Goal: Use online tool/utility: Utilize a website feature to perform a specific function

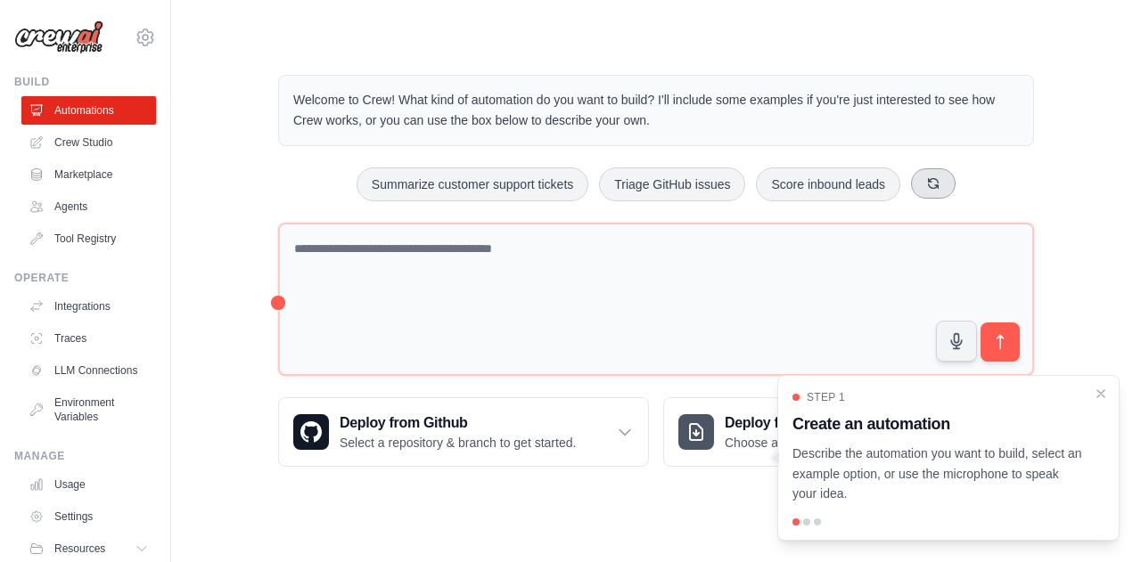
click at [943, 185] on button at bounding box center [933, 183] width 45 height 30
click at [943, 185] on button at bounding box center [954, 183] width 45 height 30
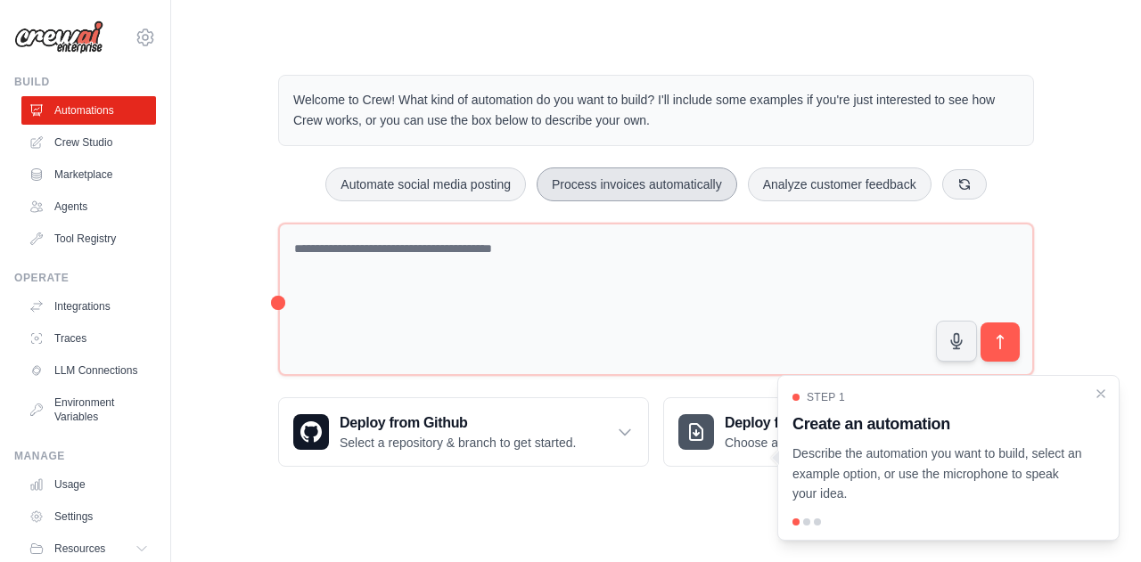
click at [654, 188] on button "Process invoices automatically" at bounding box center [637, 185] width 201 height 34
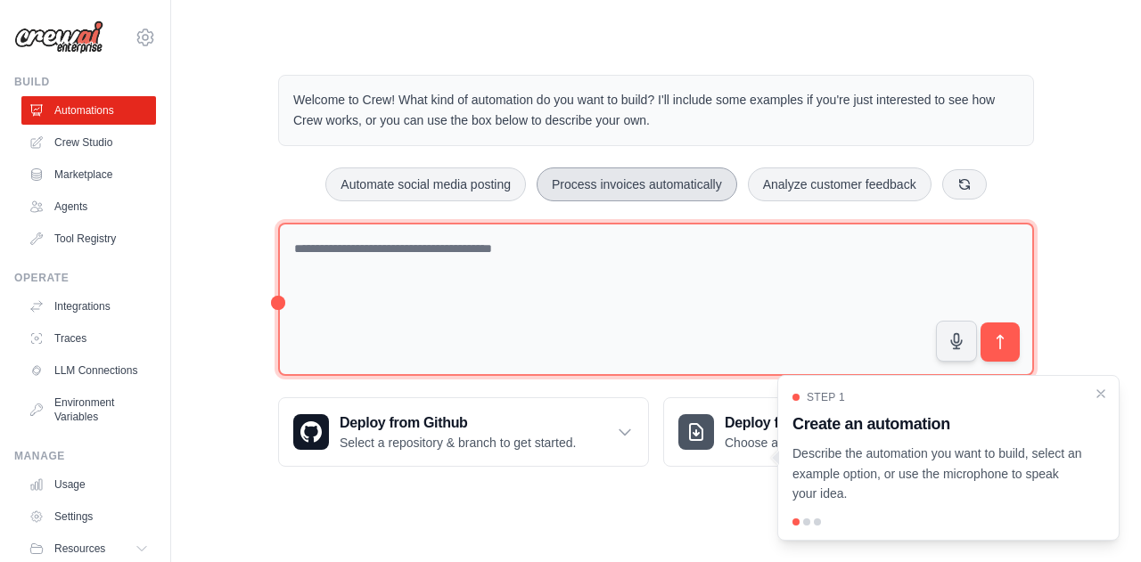
type textarea "**********"
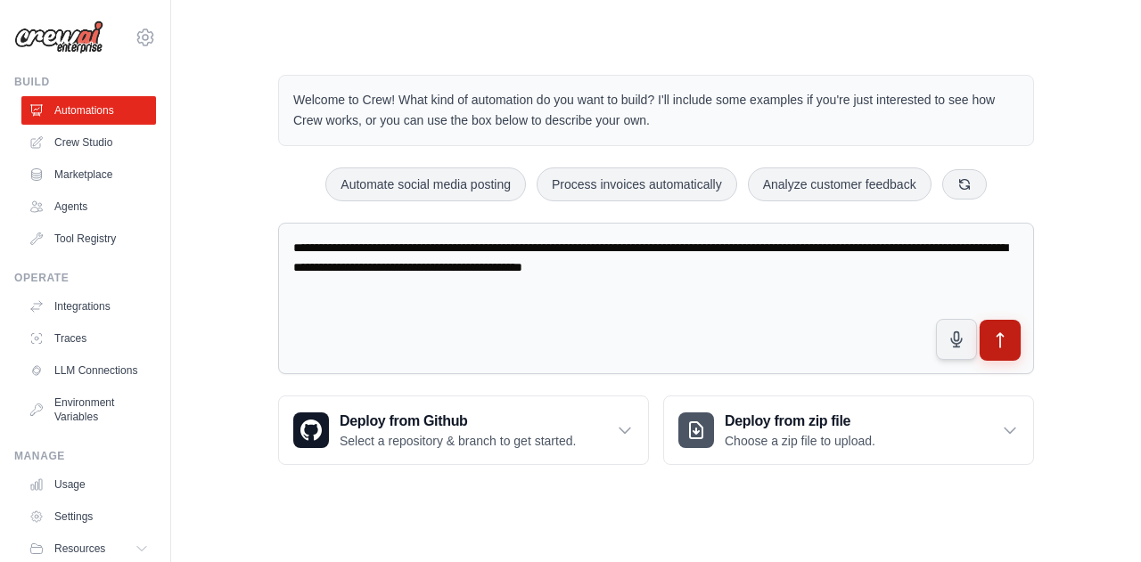
click at [1004, 343] on icon "submit" at bounding box center [1000, 341] width 19 height 19
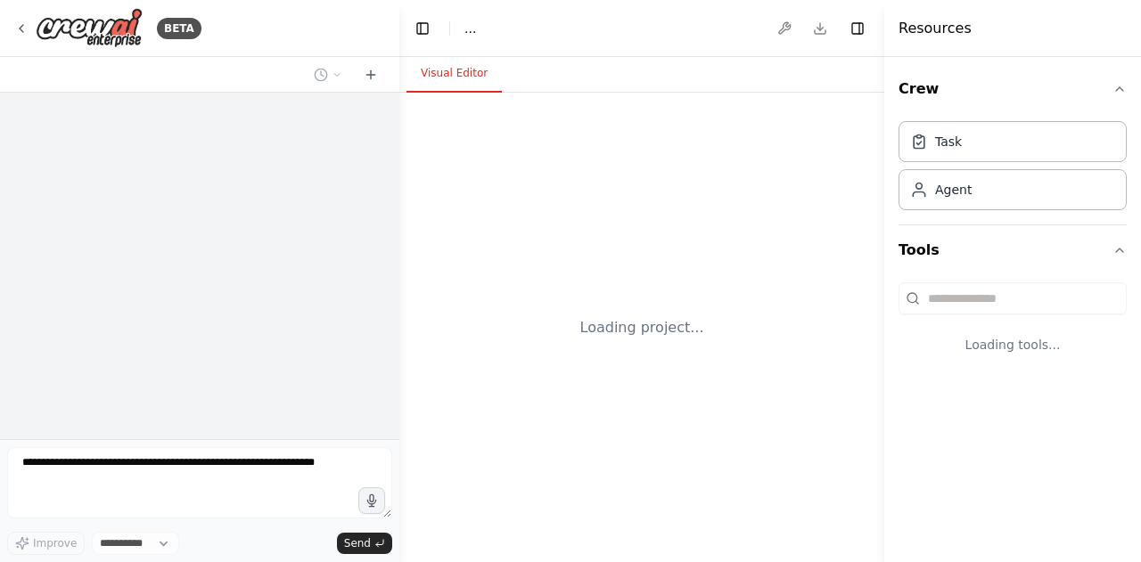
select select "****"
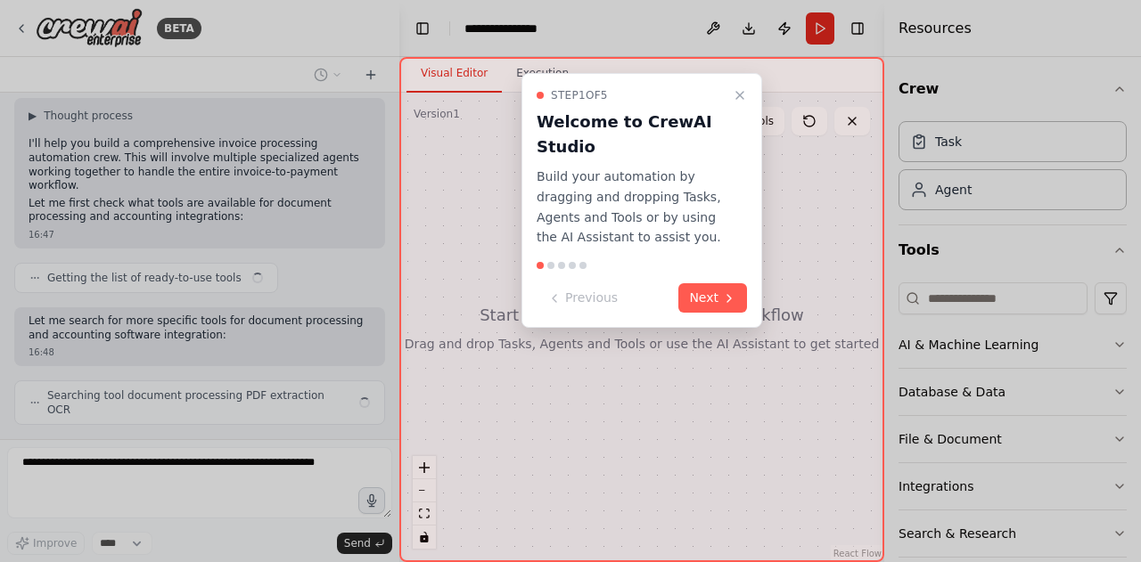
scroll to position [124, 0]
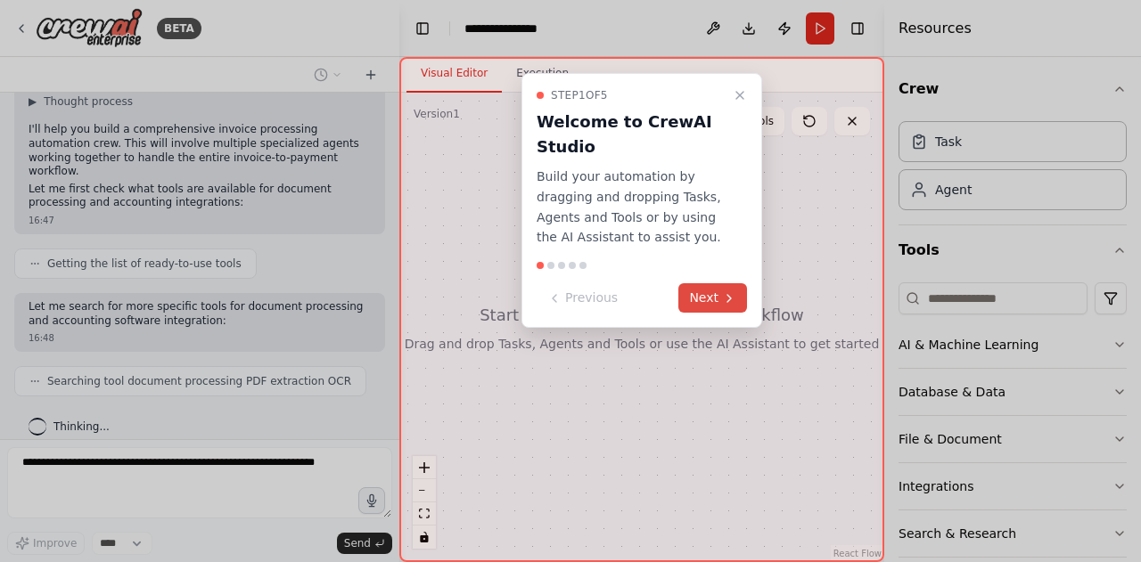
click at [720, 294] on button "Next" at bounding box center [712, 297] width 69 height 29
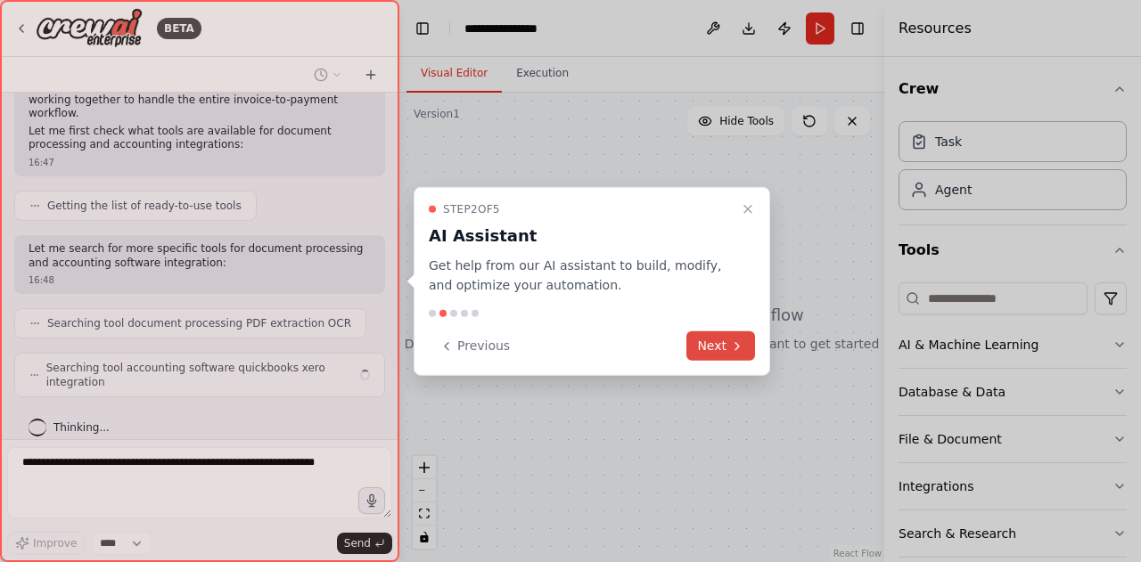
scroll to position [168, 0]
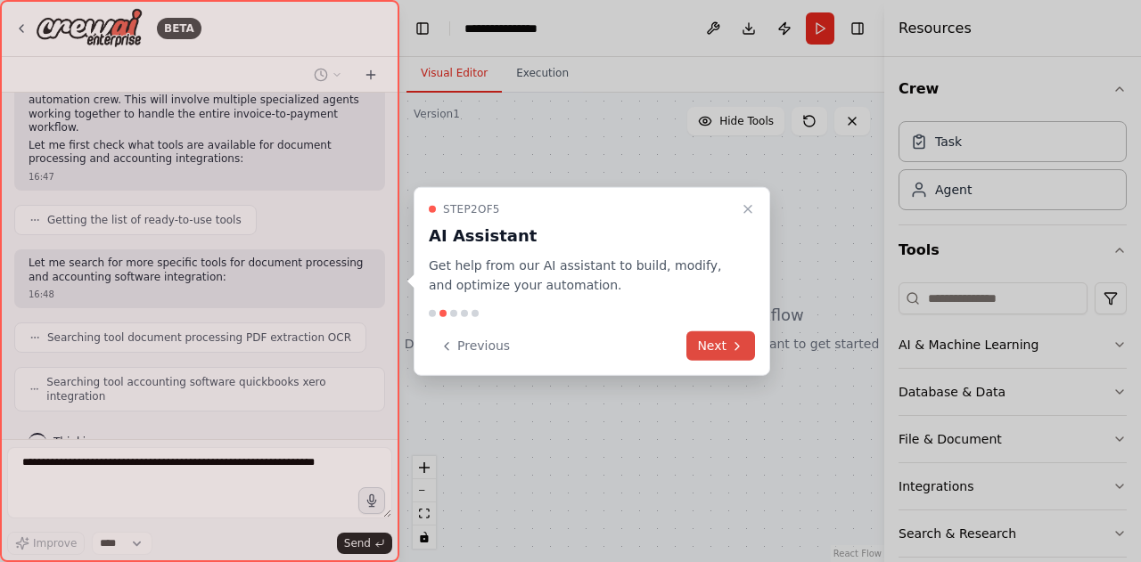
click at [721, 334] on button "Next" at bounding box center [720, 346] width 69 height 29
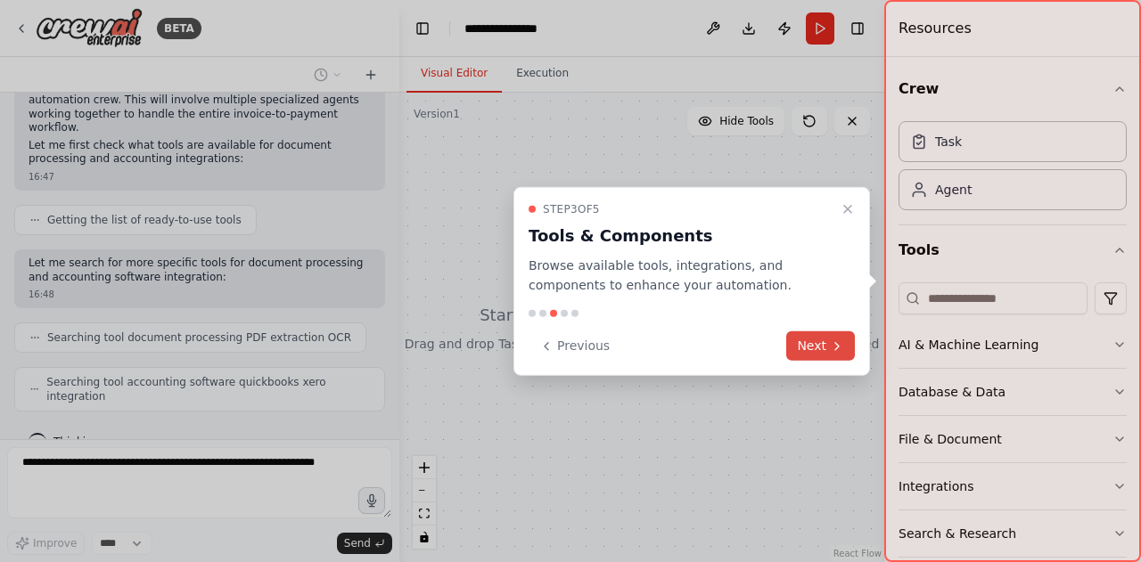
click at [813, 350] on button "Next" at bounding box center [820, 346] width 69 height 29
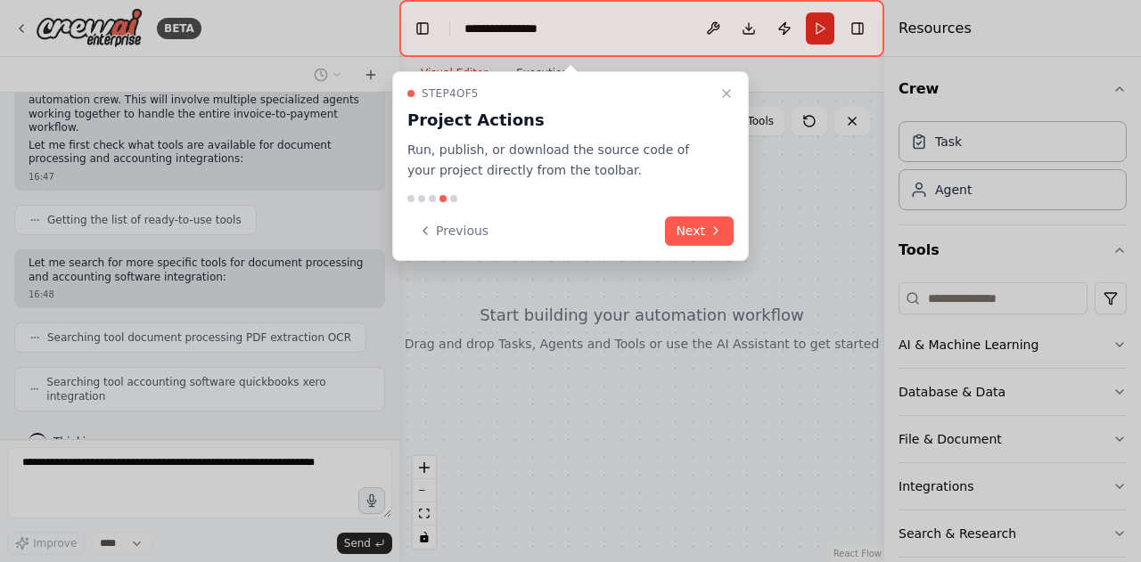
scroll to position [212, 0]
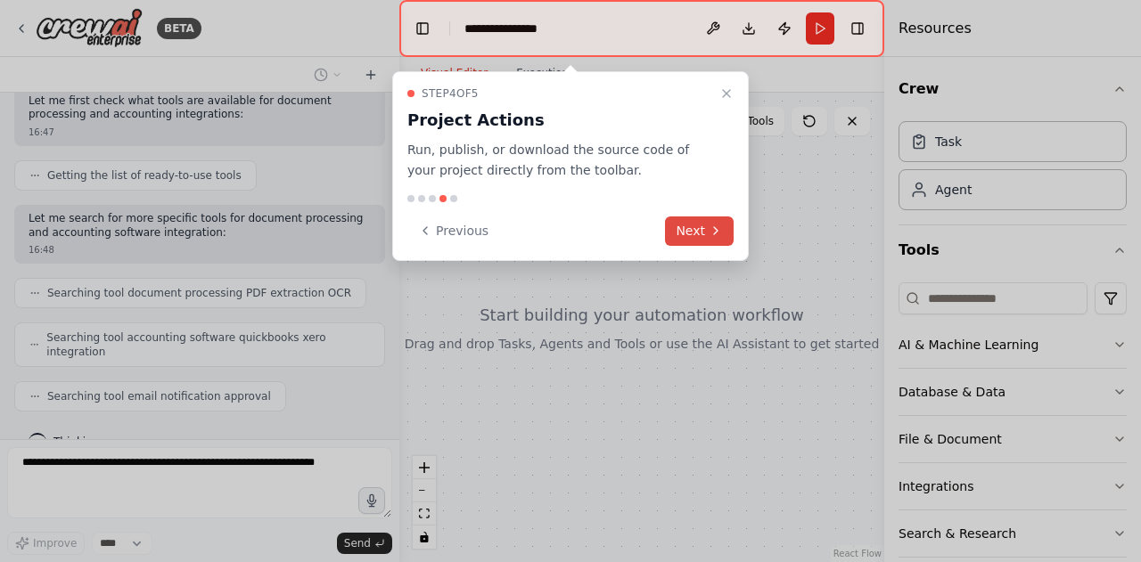
click at [713, 240] on button "Next" at bounding box center [699, 231] width 69 height 29
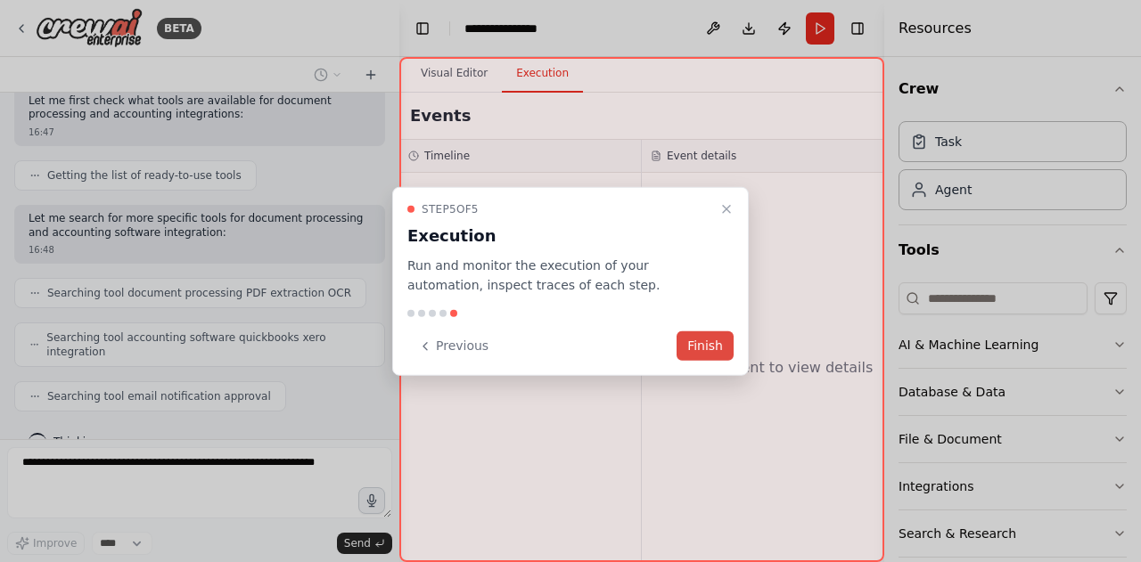
click at [717, 347] on button "Finish" at bounding box center [704, 346] width 57 height 29
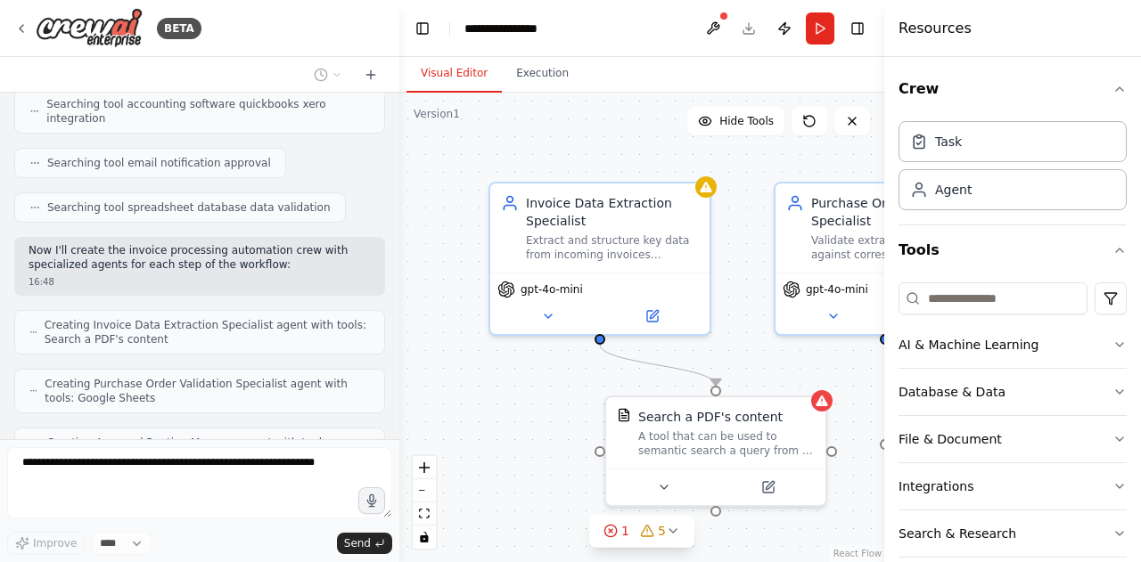
scroll to position [489, 0]
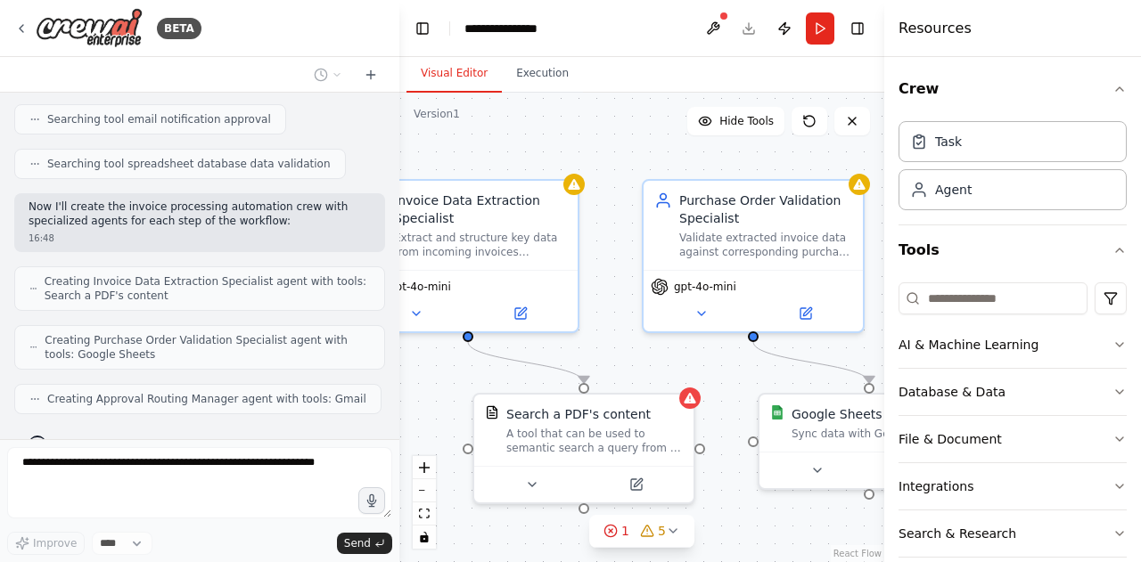
drag, startPoint x: 759, startPoint y: 377, endPoint x: 626, endPoint y: 374, distance: 133.7
click at [626, 374] on div ".deletable-edge-delete-btn { width: 20px; height: 20px; border: 0px solid #ffff…" at bounding box center [641, 328] width 485 height 470
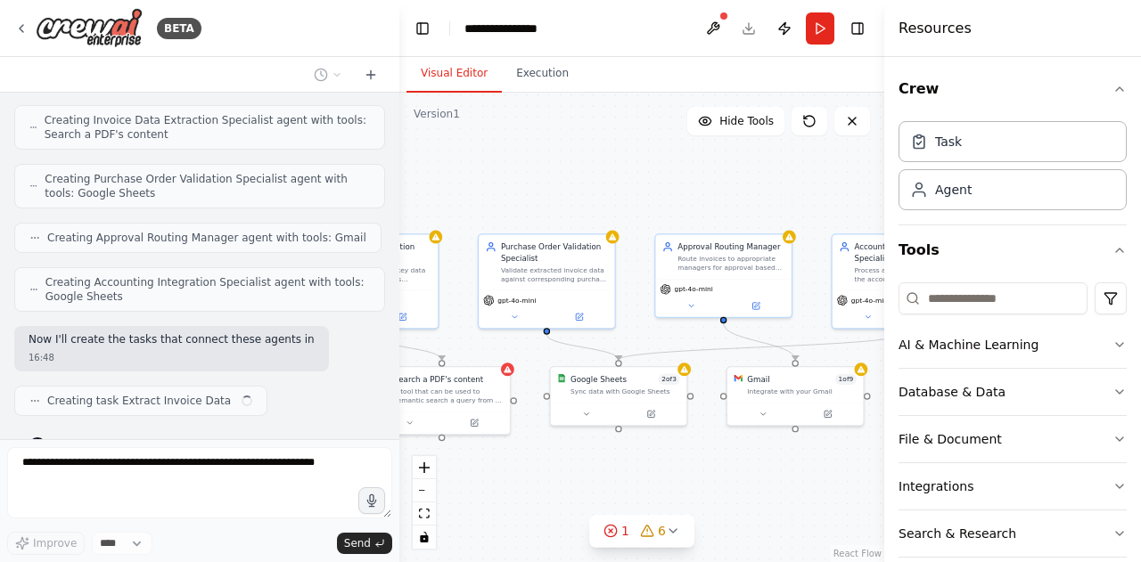
scroll to position [665, 0]
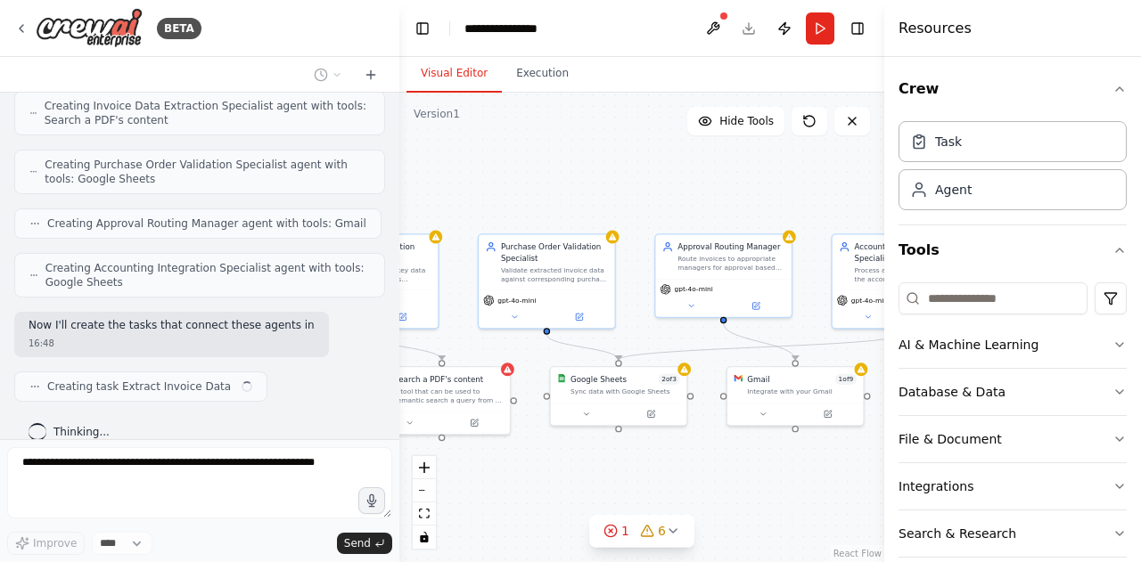
drag, startPoint x: 732, startPoint y: 202, endPoint x: 575, endPoint y: 183, distance: 158.1
click at [575, 183] on div ".deletable-edge-delete-btn { width: 20px; height: 20px; border: 0px solid #ffff…" at bounding box center [641, 328] width 485 height 470
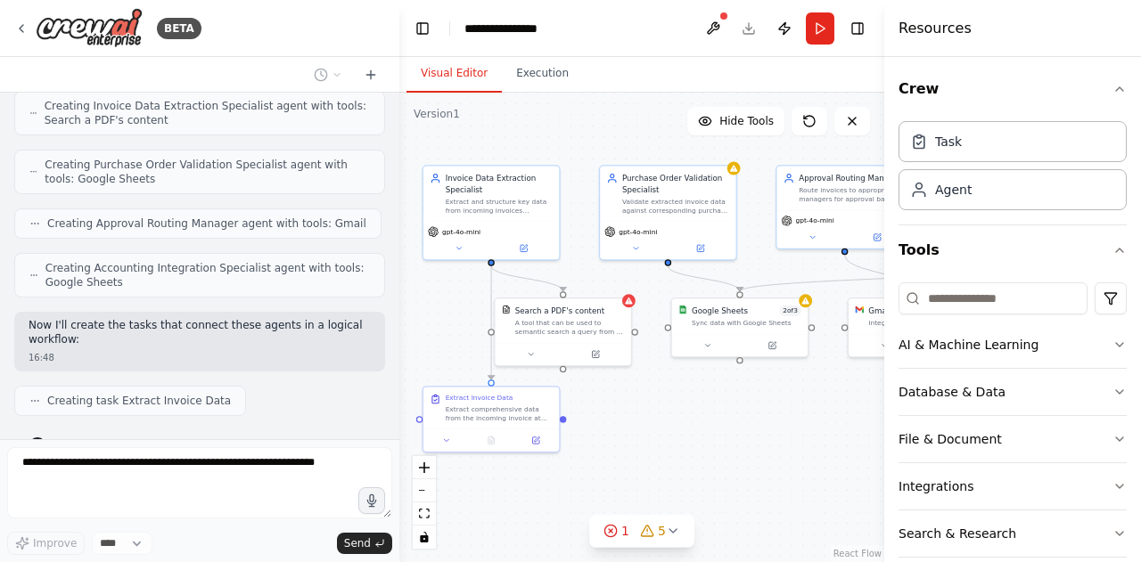
scroll to position [709, 0]
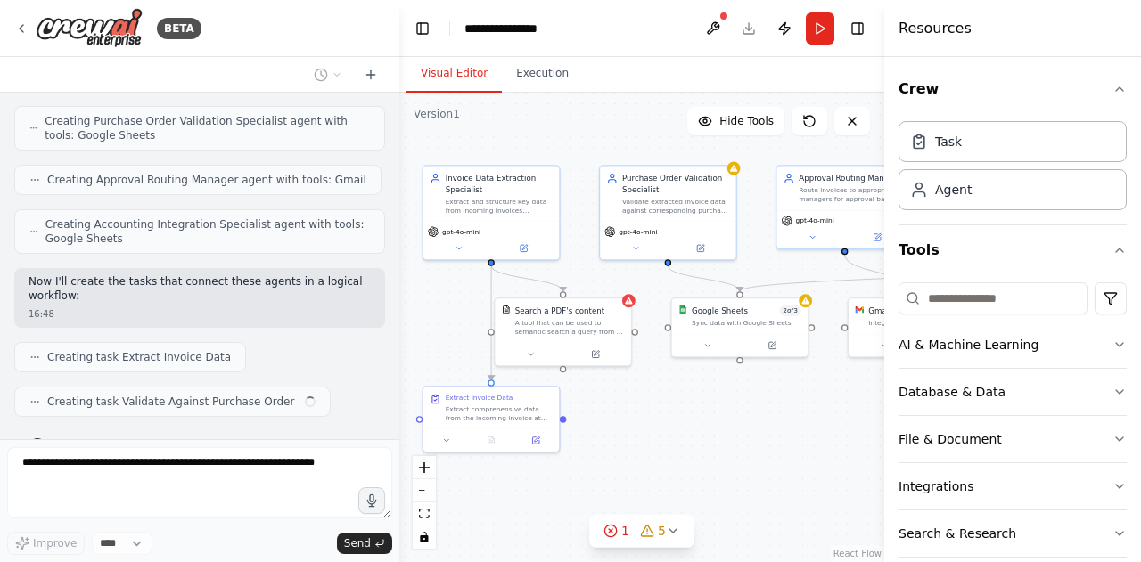
drag, startPoint x: 668, startPoint y: 191, endPoint x: 790, endPoint y: 122, distance: 139.3
click at [790, 122] on div "Version 1 Hide Tools .deletable-edge-delete-btn { width: 20px; height: 20px; bo…" at bounding box center [641, 328] width 485 height 470
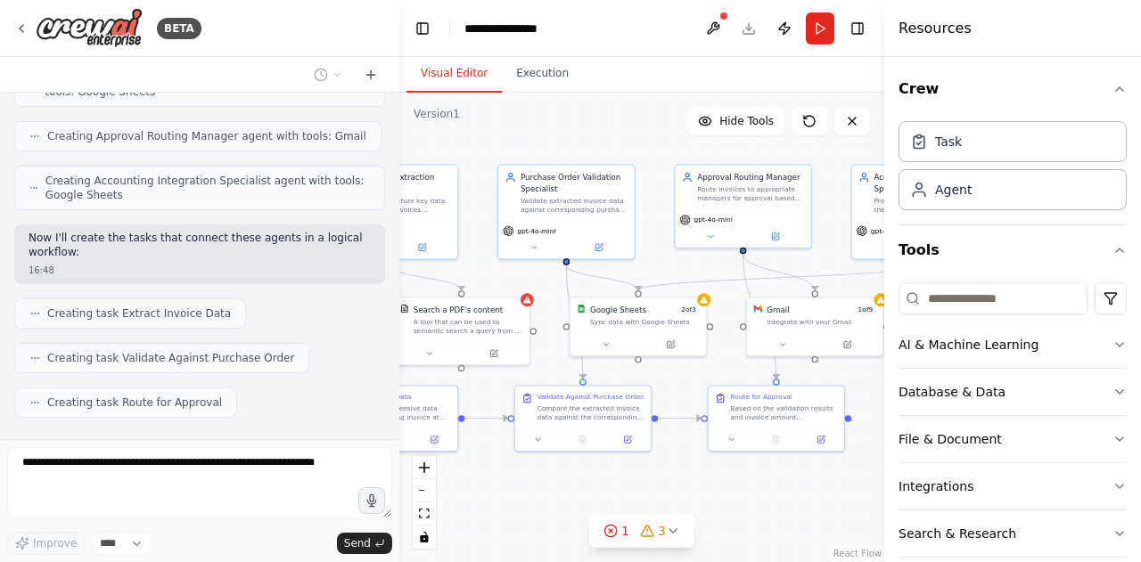
drag, startPoint x: 807, startPoint y: 504, endPoint x: 705, endPoint y: 503, distance: 101.6
click at [705, 503] on div ".deletable-edge-delete-btn { width: 20px; height: 20px; border: 0px solid #ffff…" at bounding box center [641, 328] width 485 height 470
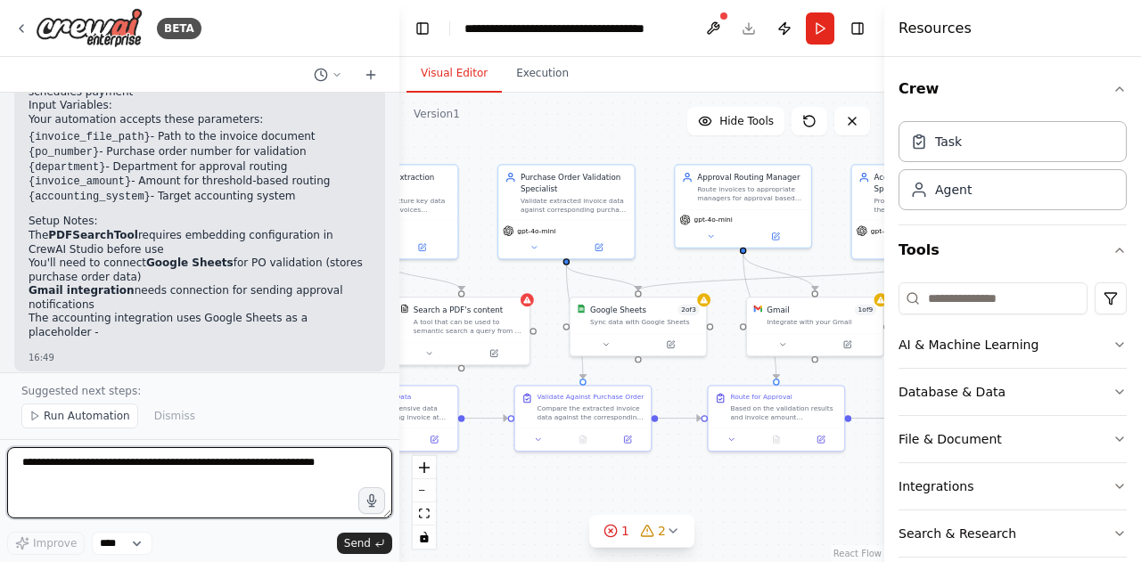
scroll to position [1686, 0]
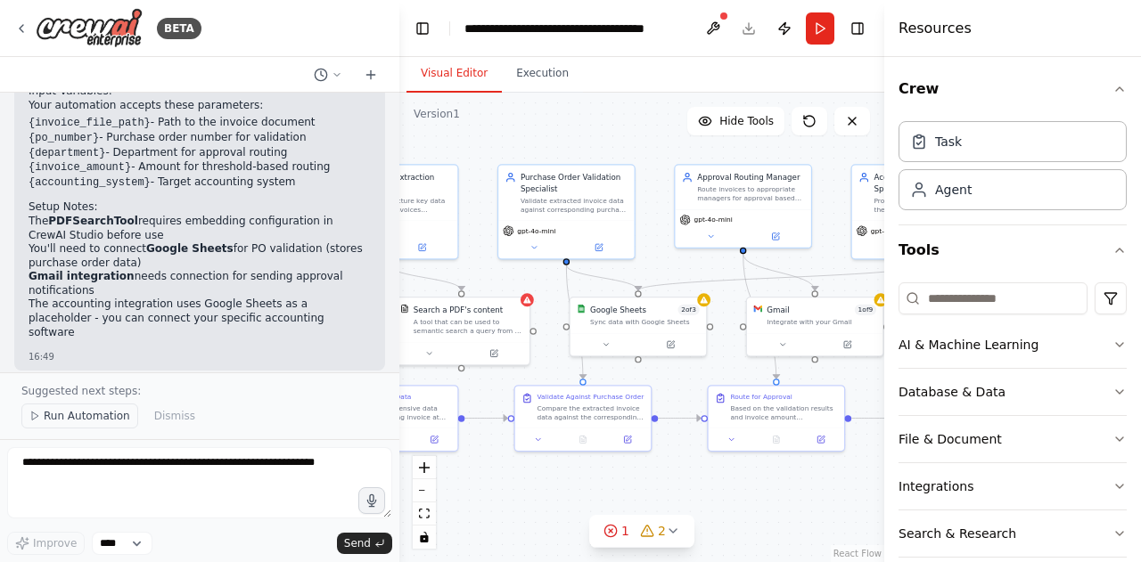
click at [102, 423] on span "Run Automation" at bounding box center [87, 416] width 86 height 14
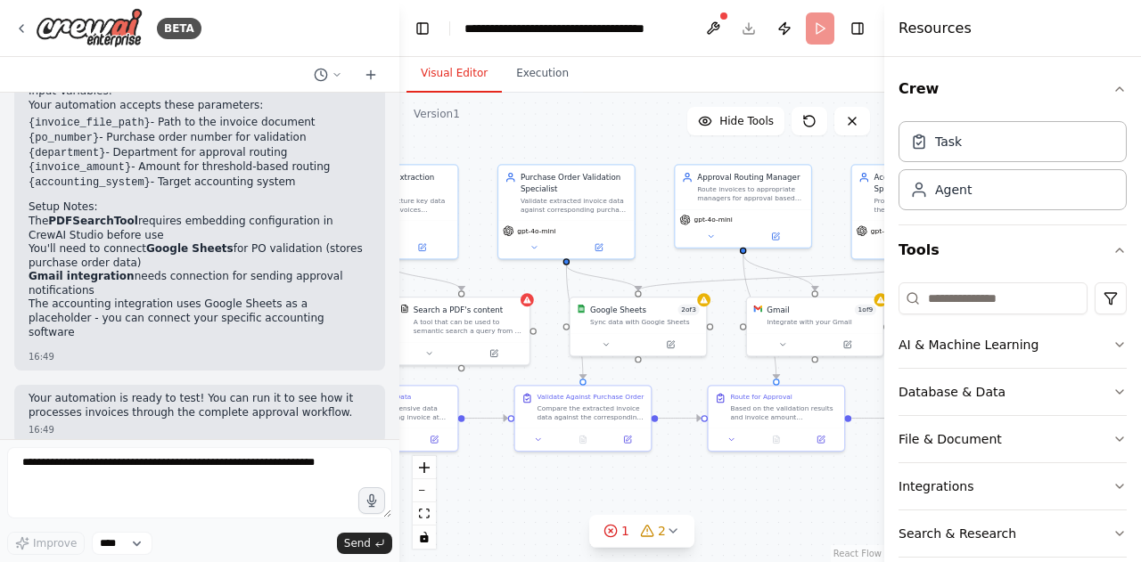
scroll to position [1619, 0]
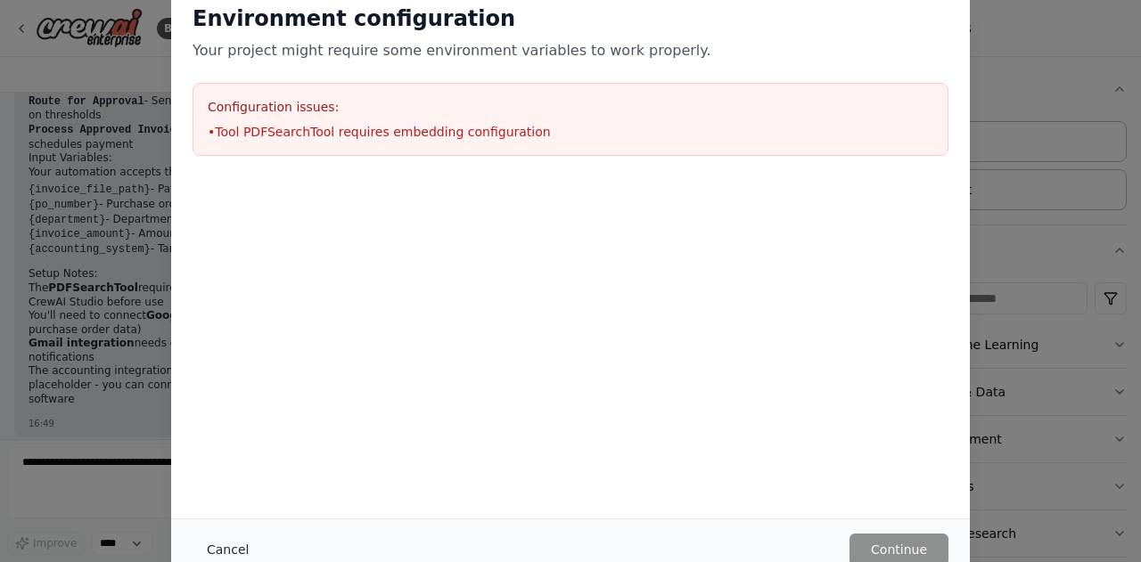
click at [232, 548] on button "Cancel" at bounding box center [228, 550] width 70 height 32
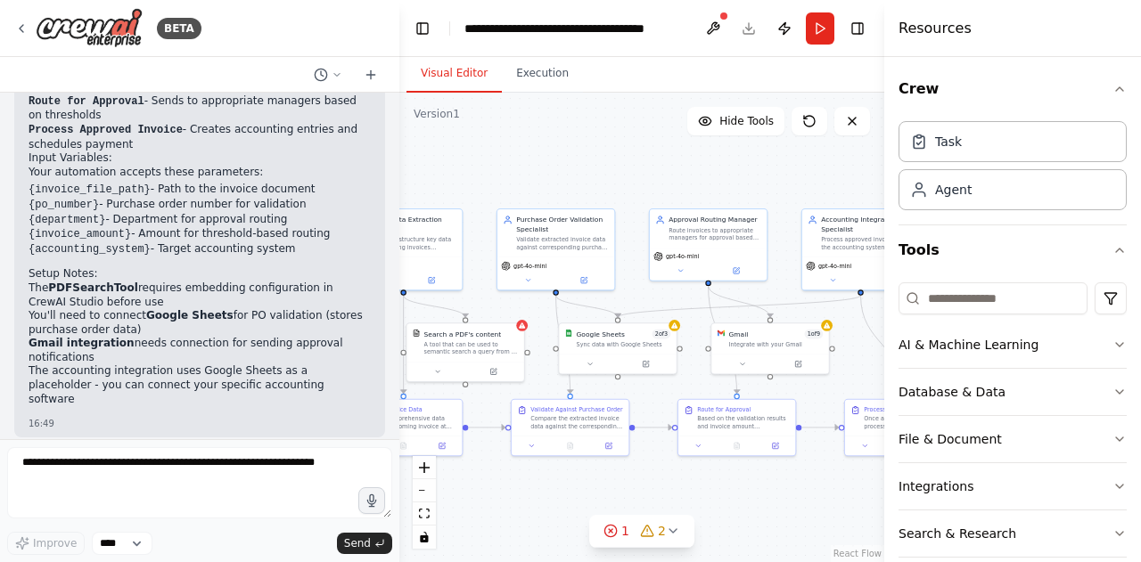
click at [490, 486] on div ".deletable-edge-delete-btn { width: 20px; height: 20px; border: 0px solid #ffff…" at bounding box center [641, 328] width 485 height 470
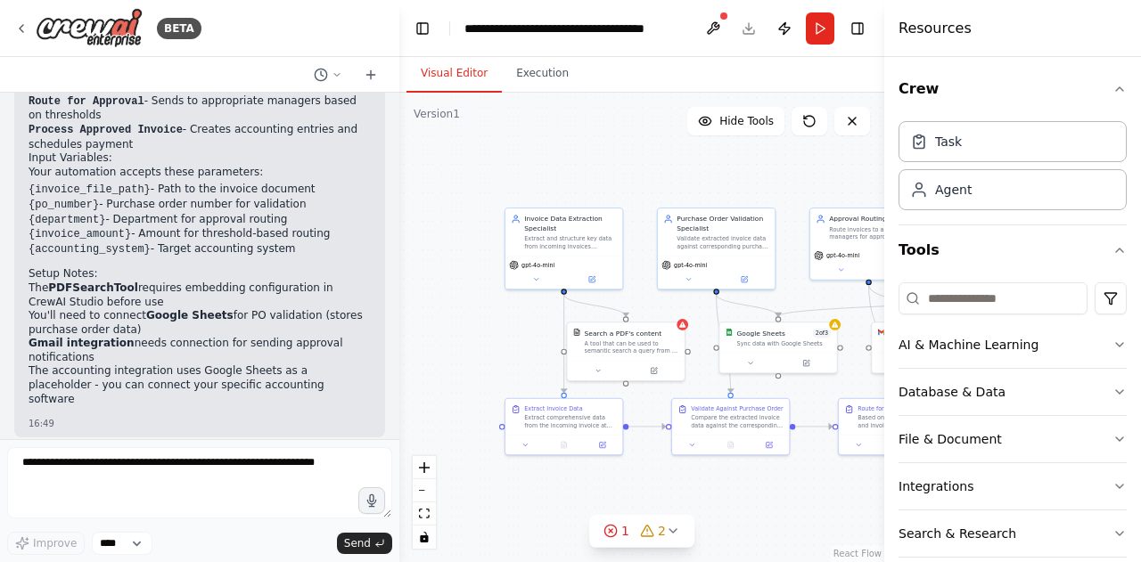
drag, startPoint x: 499, startPoint y: 470, endPoint x: 658, endPoint y: 469, distance: 158.6
click at [658, 469] on div ".deletable-edge-delete-btn { width: 20px; height: 20px; border: 0px solid #ffff…" at bounding box center [641, 328] width 485 height 470
click at [526, 446] on icon at bounding box center [524, 443] width 8 height 8
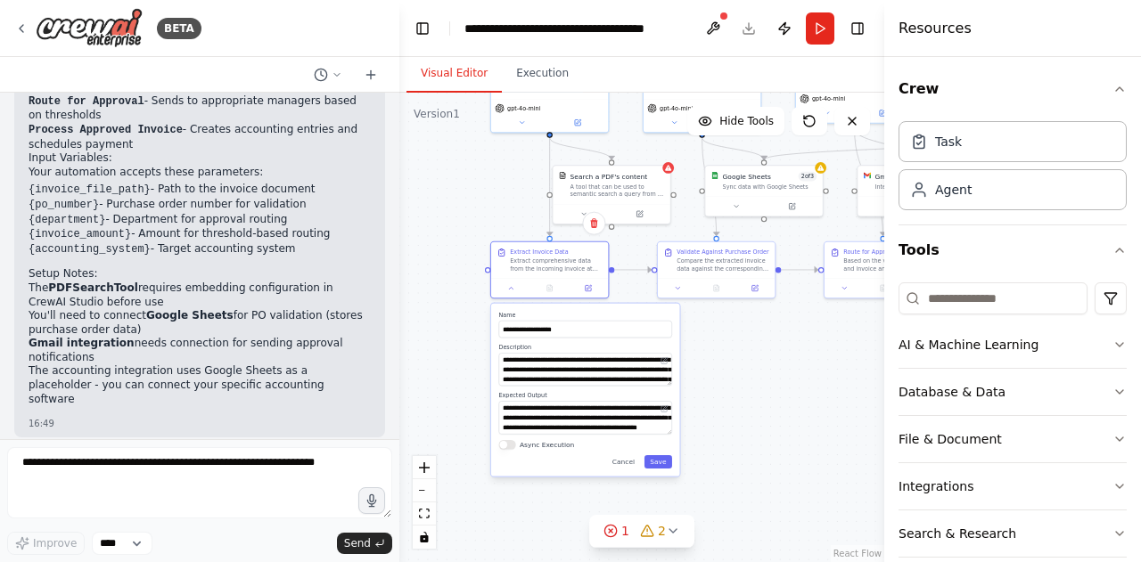
drag, startPoint x: 479, startPoint y: 474, endPoint x: 467, endPoint y: 317, distance: 157.3
click at [467, 317] on div ".deletable-edge-delete-btn { width: 20px; height: 20px; border: 0px solid #ffff…" at bounding box center [641, 328] width 485 height 470
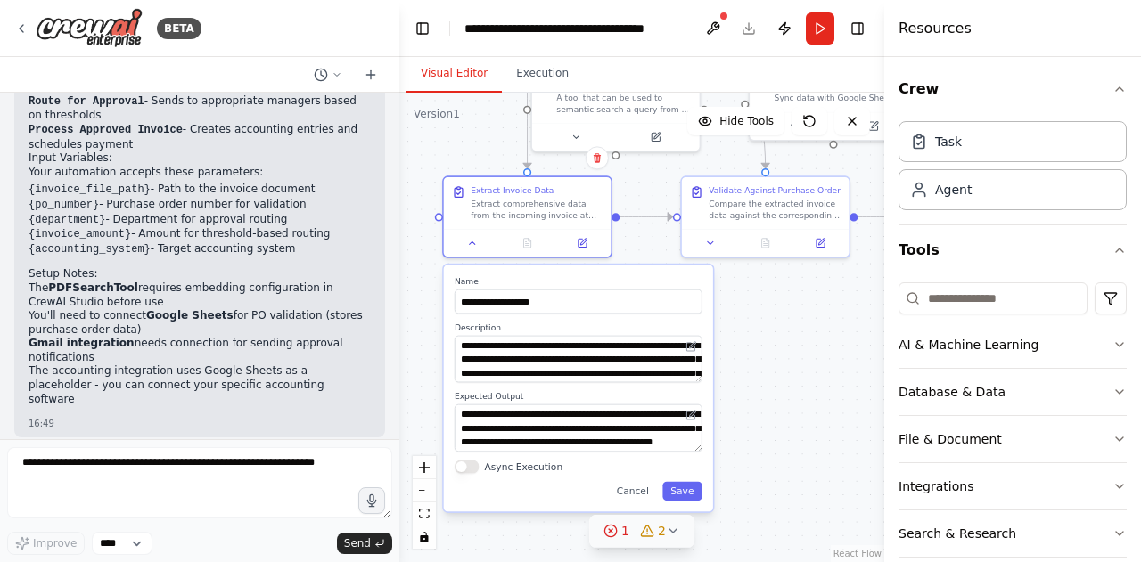
click at [666, 527] on icon at bounding box center [673, 531] width 14 height 14
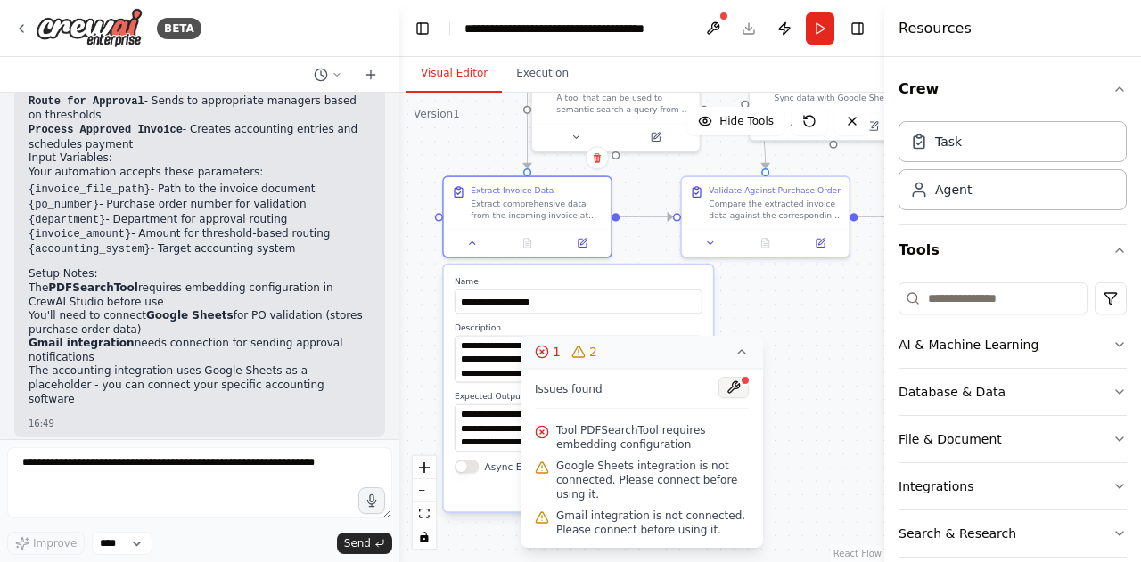
click at [741, 390] on button at bounding box center [733, 387] width 30 height 21
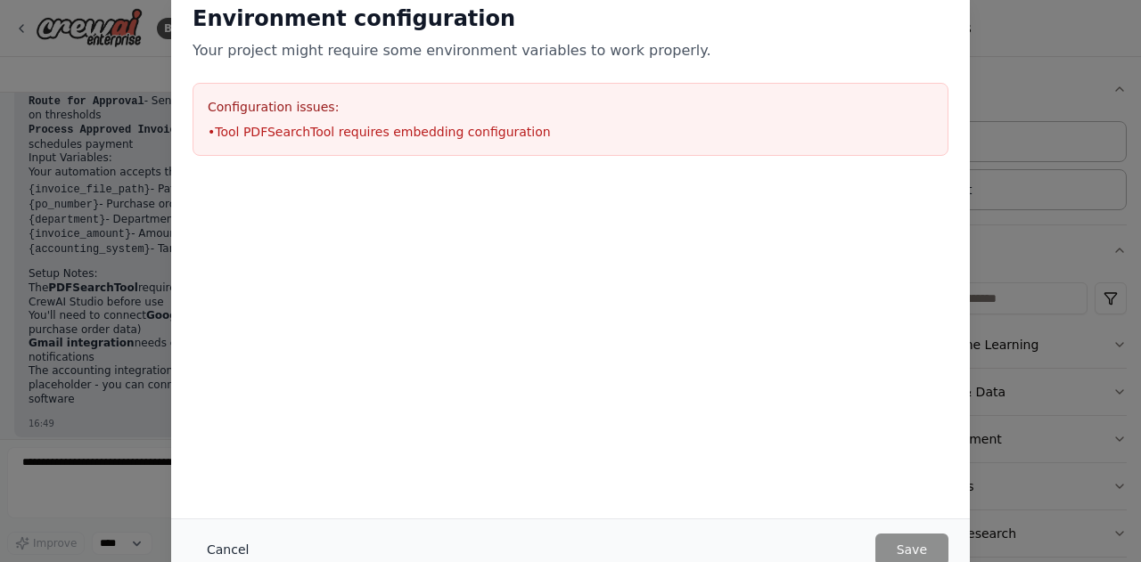
click at [237, 553] on button "Cancel" at bounding box center [228, 550] width 70 height 32
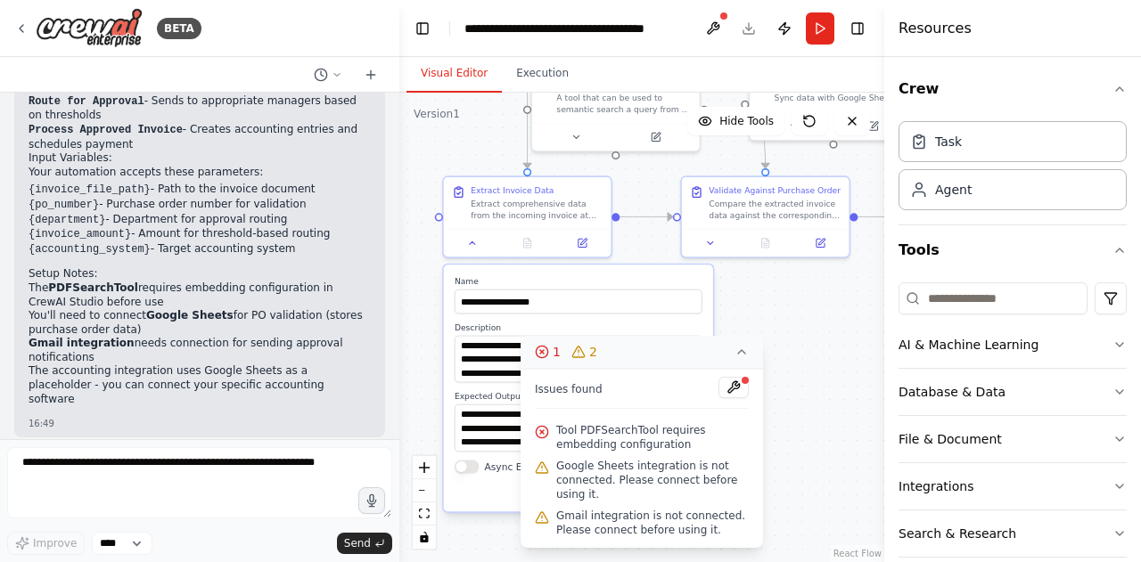
click at [578, 356] on icon at bounding box center [578, 352] width 14 height 14
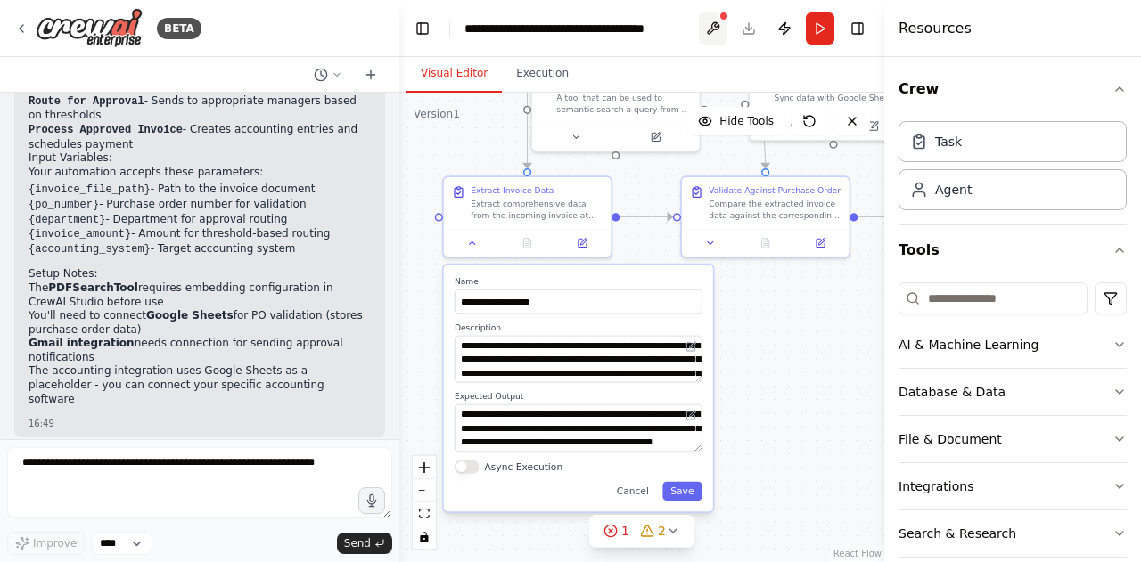
click at [720, 29] on button at bounding box center [713, 28] width 29 height 32
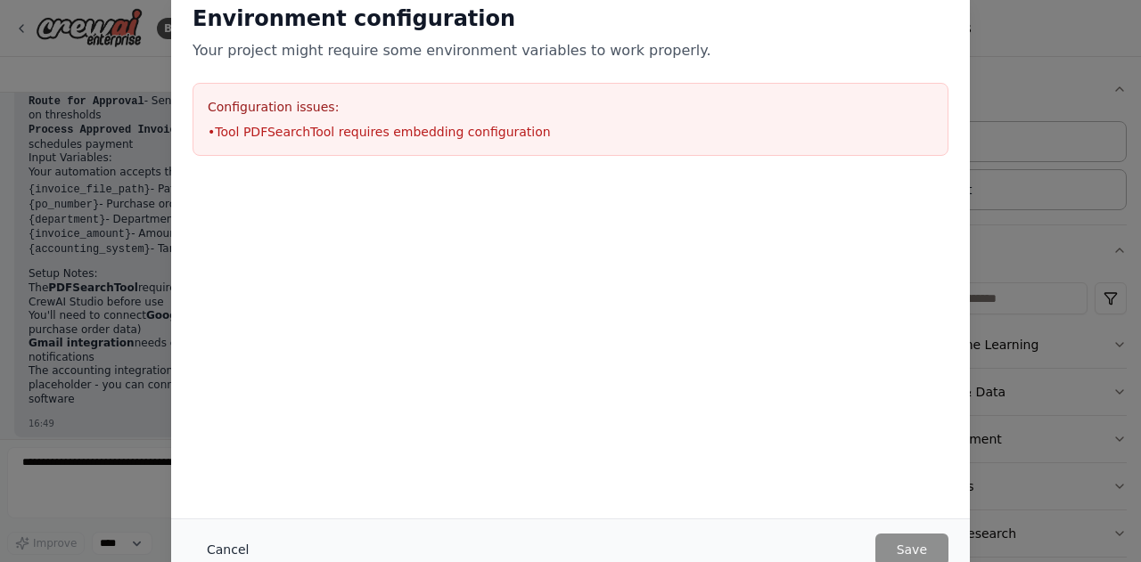
click at [237, 552] on button "Cancel" at bounding box center [228, 550] width 70 height 32
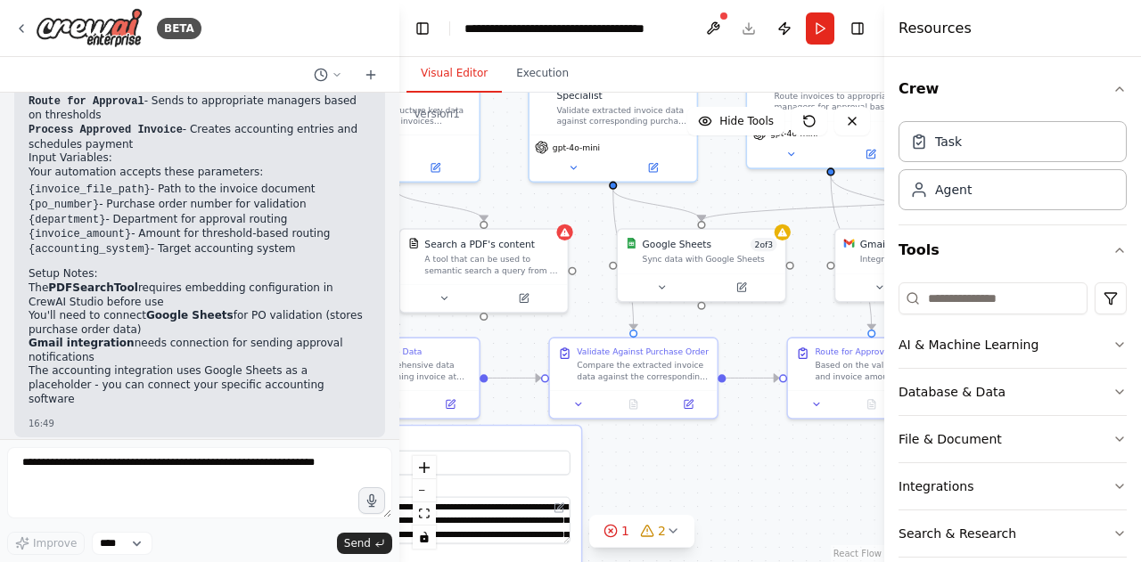
drag, startPoint x: 804, startPoint y: 324, endPoint x: 672, endPoint y: 485, distance: 208.4
click at [672, 485] on div ".deletable-edge-delete-btn { width: 20px; height: 20px; border: 0px solid #ffff…" at bounding box center [641, 328] width 485 height 470
click at [730, 287] on button at bounding box center [740, 284] width 77 height 16
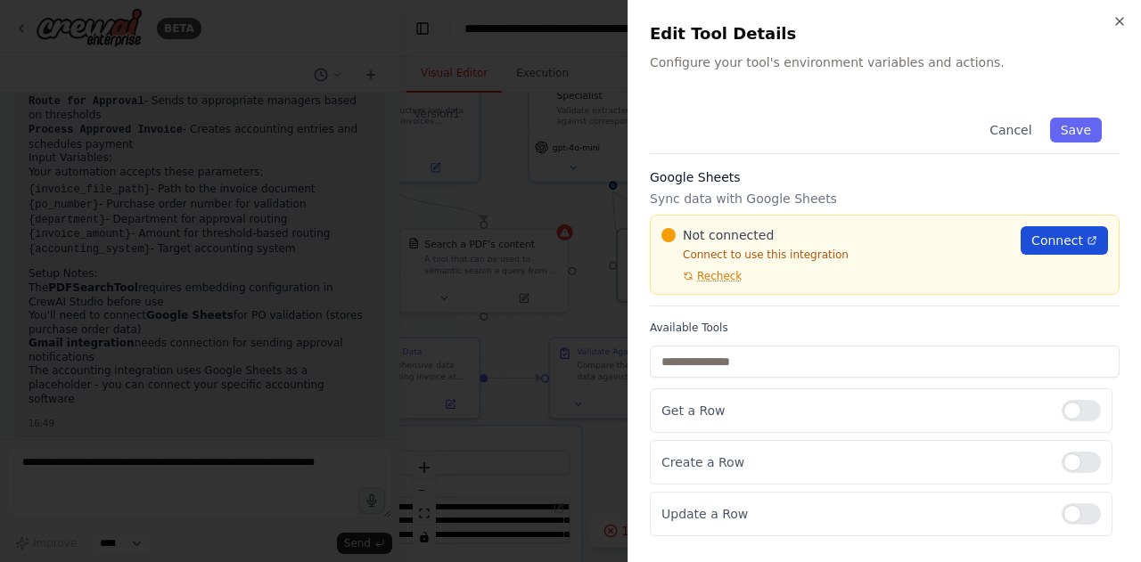
click at [1051, 242] on span "Connect" at bounding box center [1057, 241] width 52 height 18
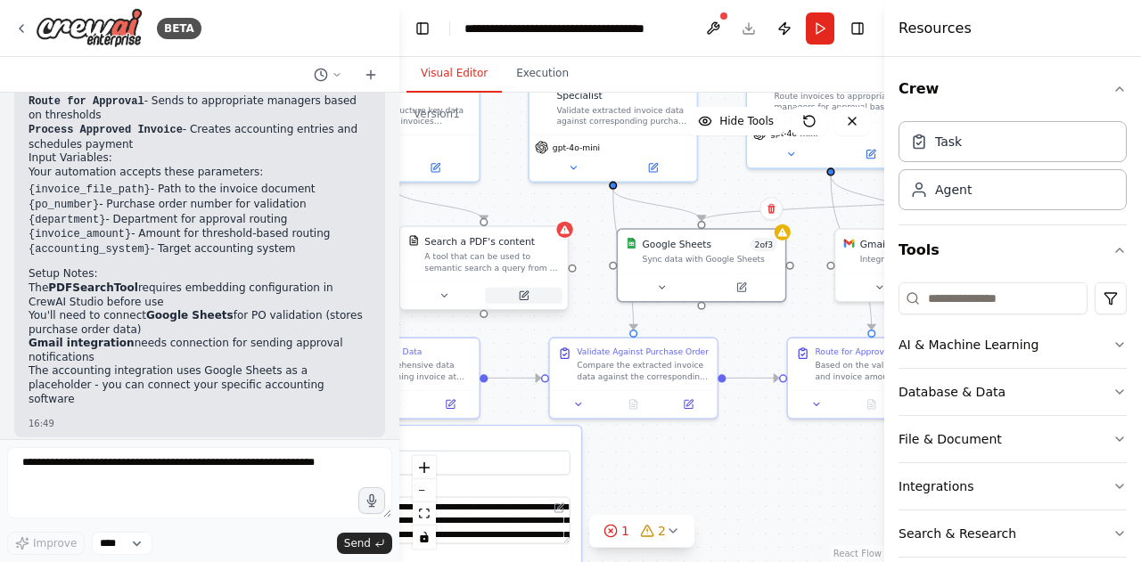
click at [535, 295] on button at bounding box center [523, 296] width 77 height 16
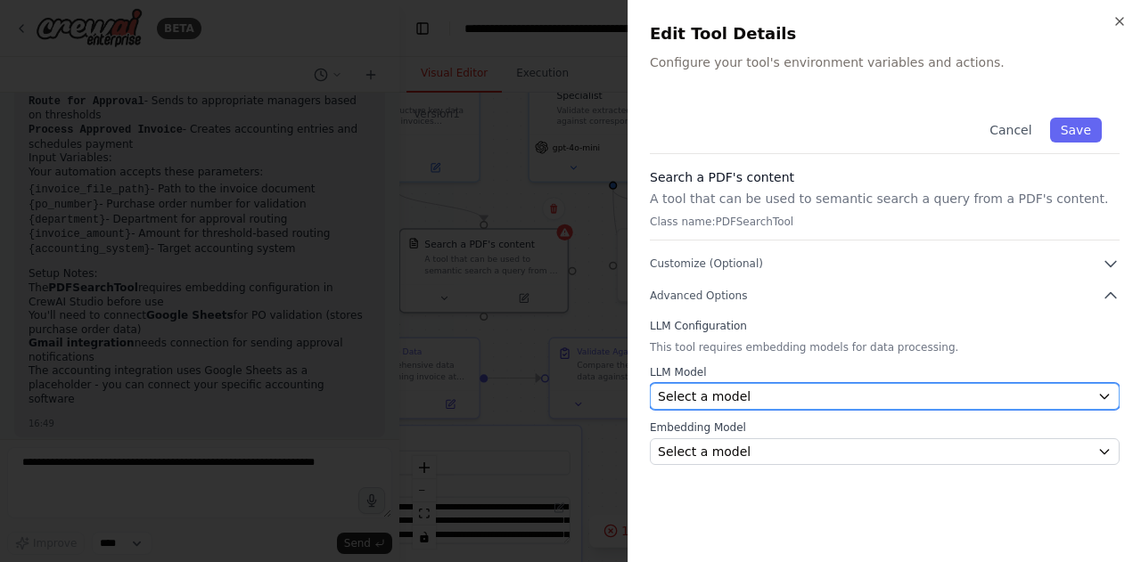
click at [736, 393] on span "Select a model" at bounding box center [704, 397] width 93 height 18
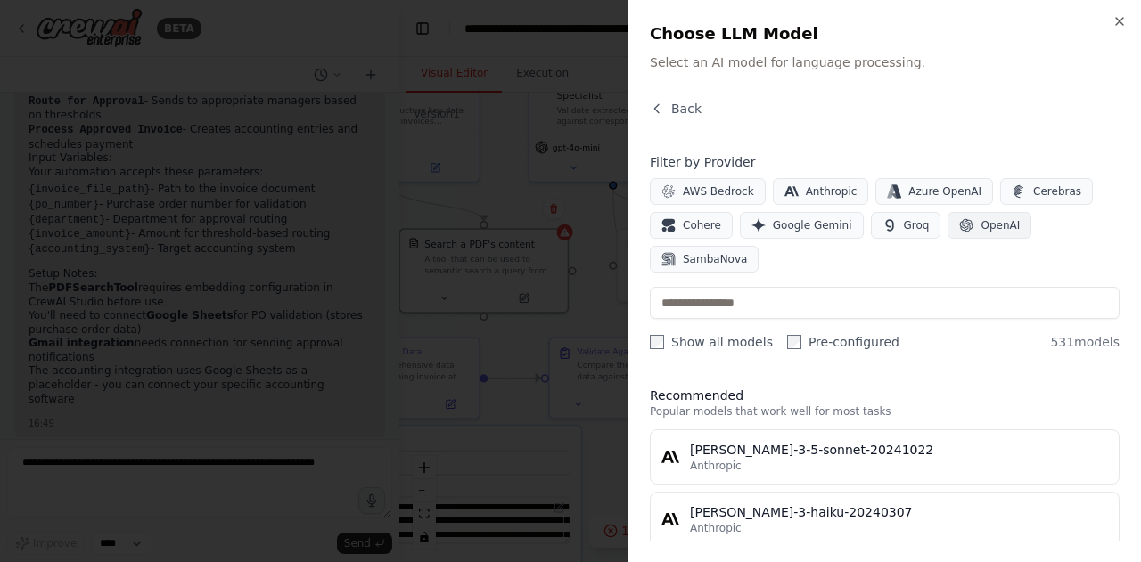
click at [980, 225] on span "OpenAI" at bounding box center [999, 225] width 39 height 14
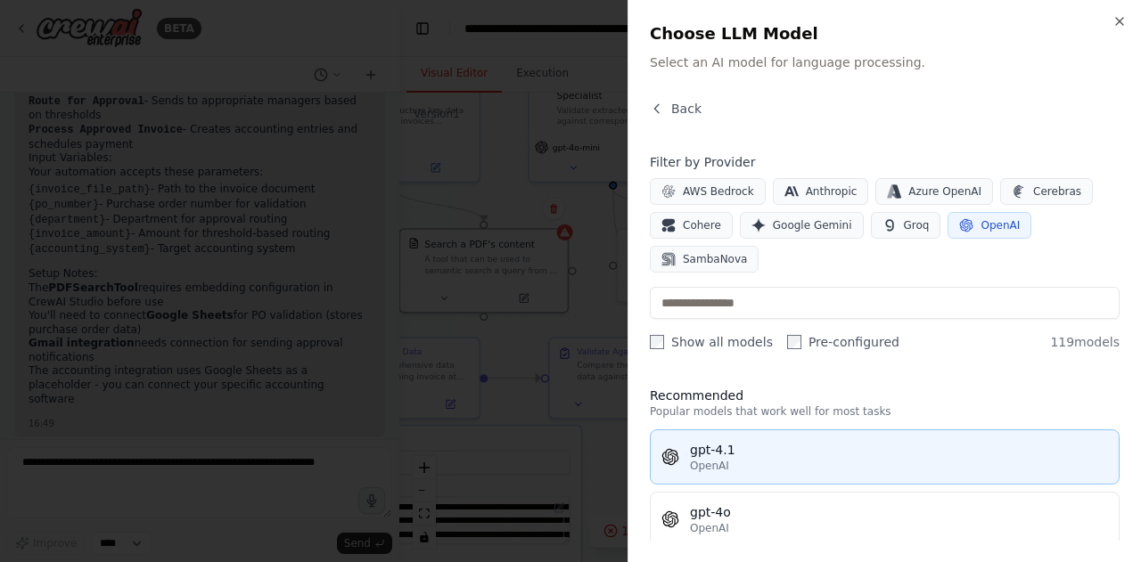
click at [793, 441] on div "gpt-4.1" at bounding box center [899, 450] width 418 height 18
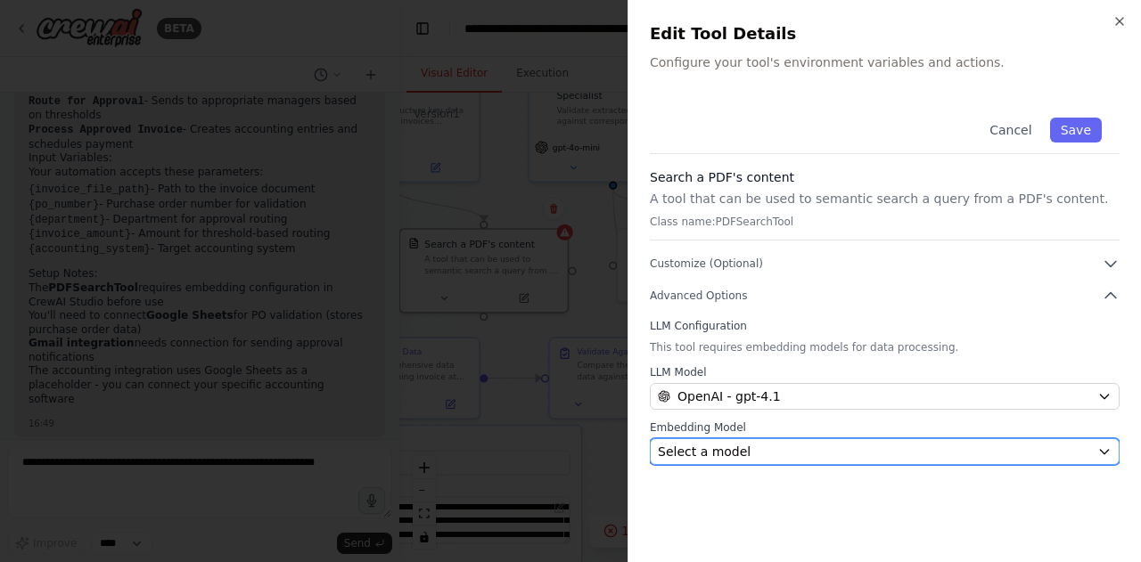
click at [758, 451] on div "Select a model" at bounding box center [874, 452] width 432 height 18
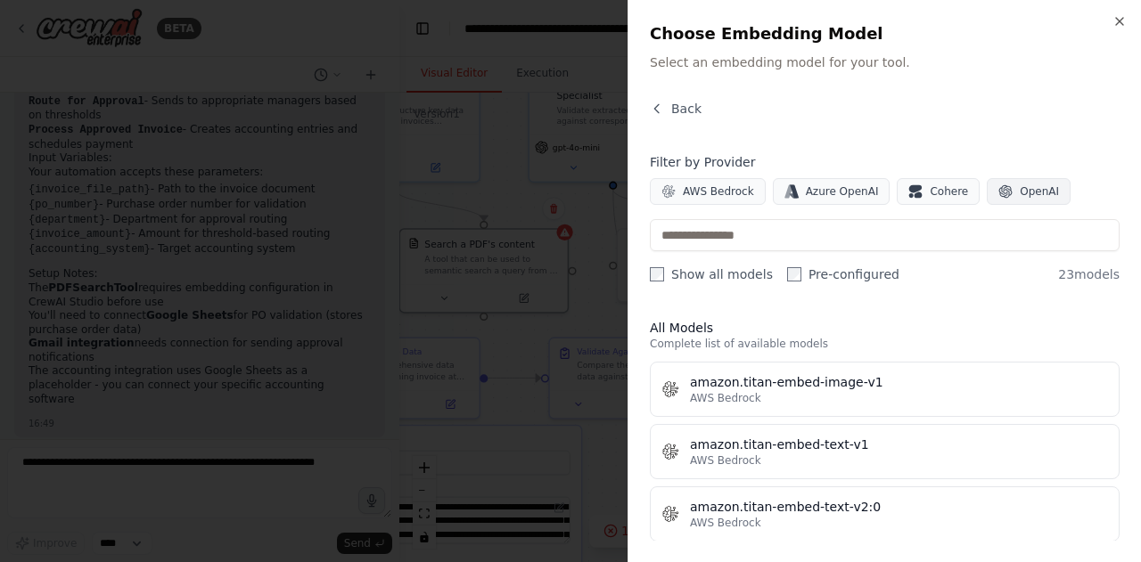
click at [1020, 196] on span "OpenAI" at bounding box center [1039, 191] width 39 height 14
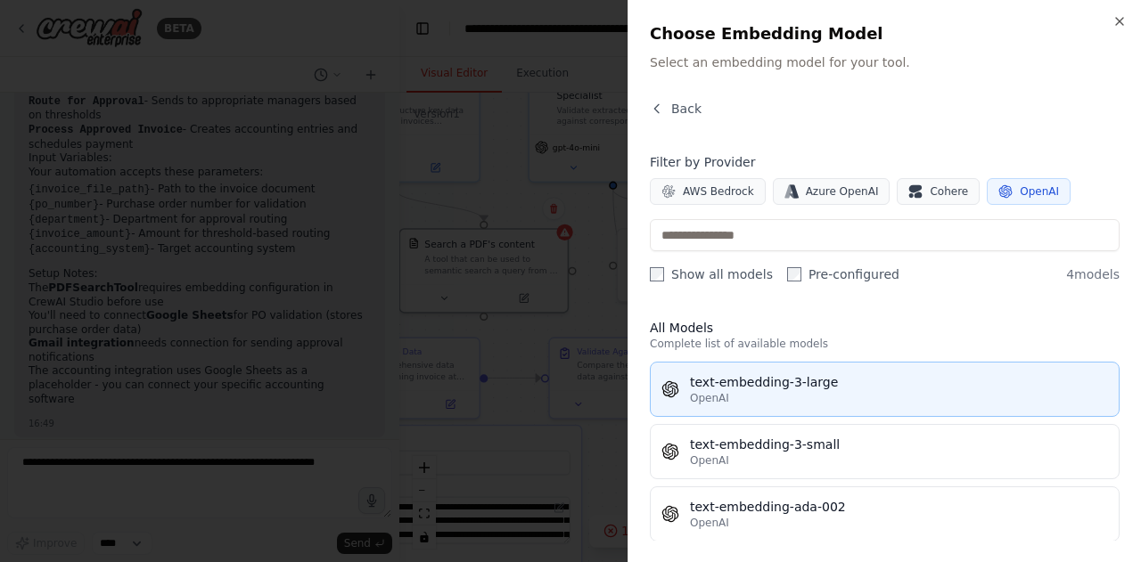
click at [791, 391] on div "OpenAI" at bounding box center [899, 398] width 418 height 14
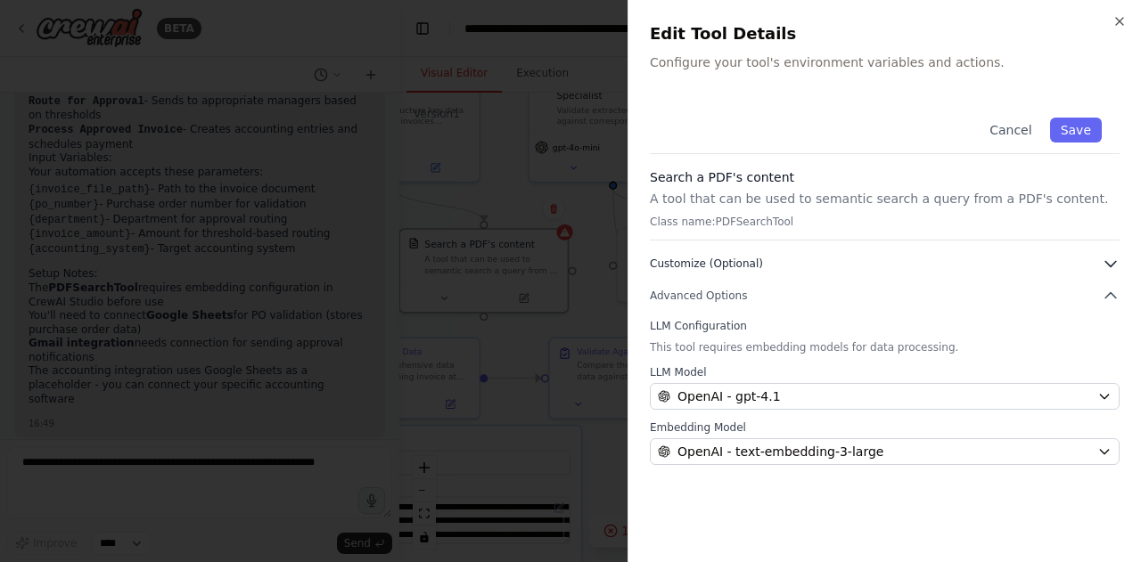
click at [772, 263] on button "Customize (Optional)" at bounding box center [885, 264] width 470 height 18
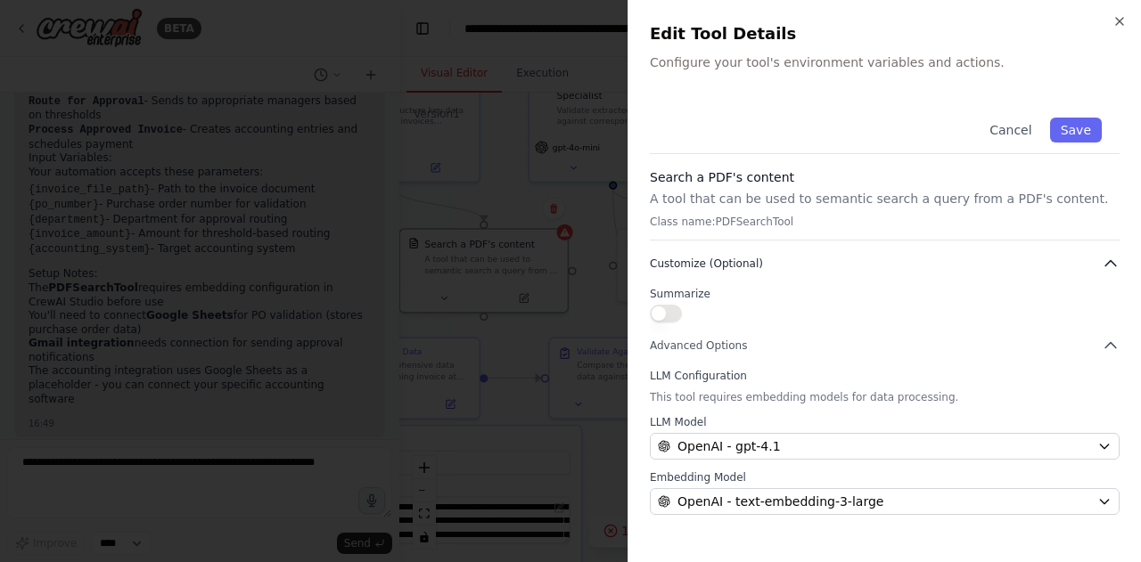
click at [772, 263] on button "Customize (Optional)" at bounding box center [885, 264] width 470 height 18
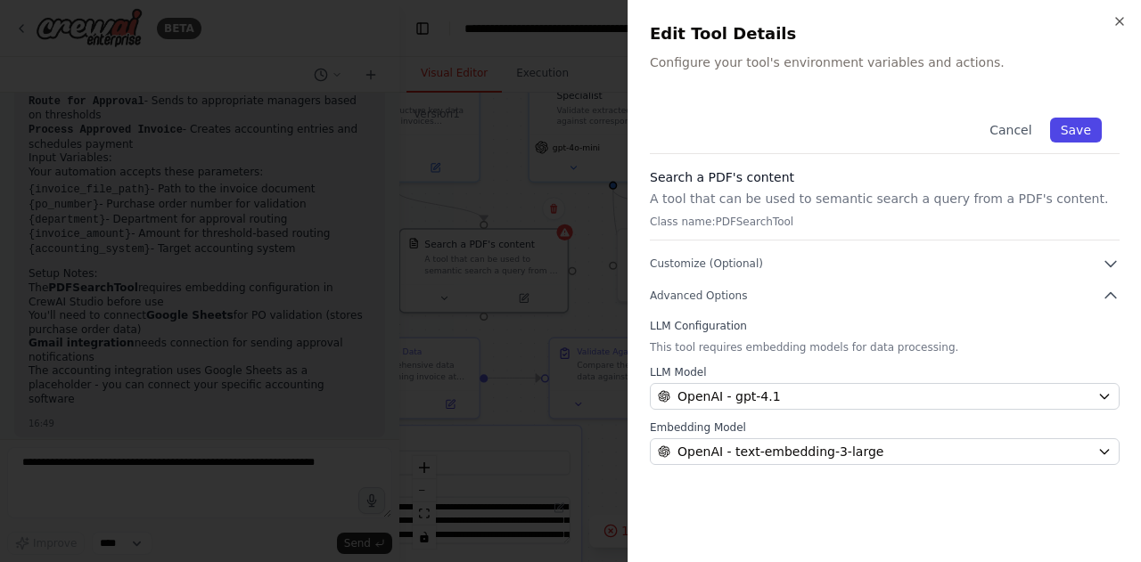
click at [1067, 123] on button "Save" at bounding box center [1076, 130] width 52 height 25
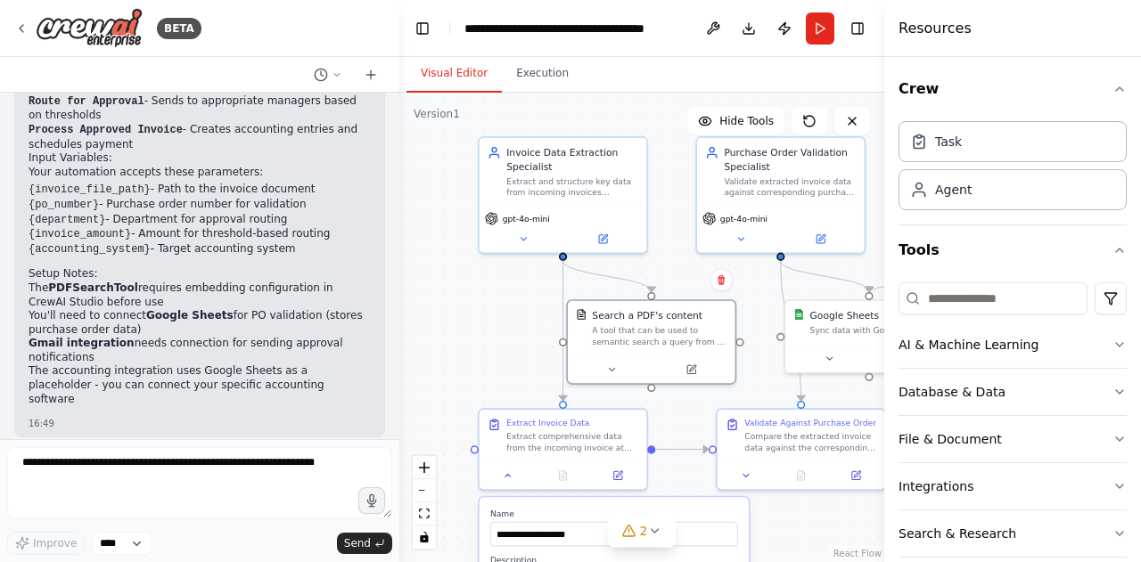
drag, startPoint x: 683, startPoint y: 482, endPoint x: 850, endPoint y: 553, distance: 182.1
click at [850, 553] on div ".deletable-edge-delete-btn { width: 20px; height: 20px; border: 0px solid #ffff…" at bounding box center [641, 328] width 485 height 470
click at [600, 237] on icon at bounding box center [603, 237] width 8 height 8
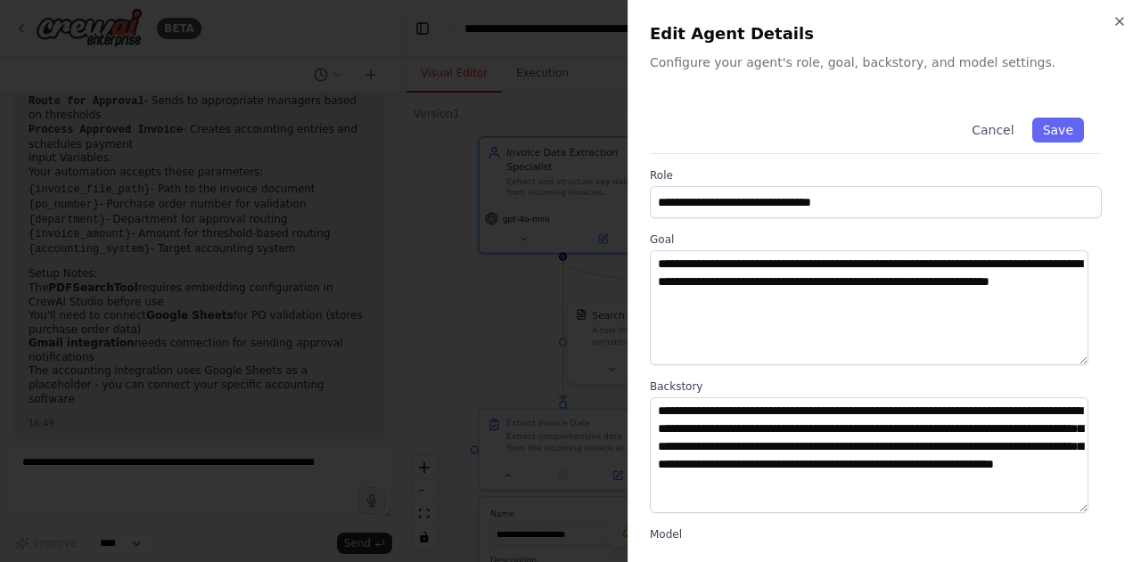
scroll to position [242, 0]
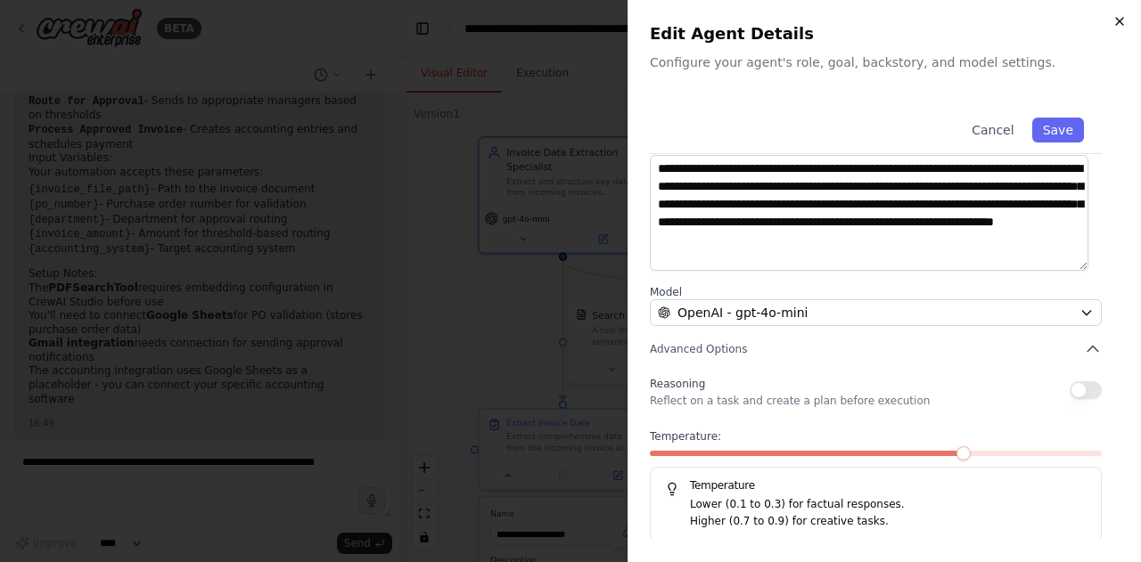
click at [1123, 24] on icon "button" at bounding box center [1119, 21] width 14 height 14
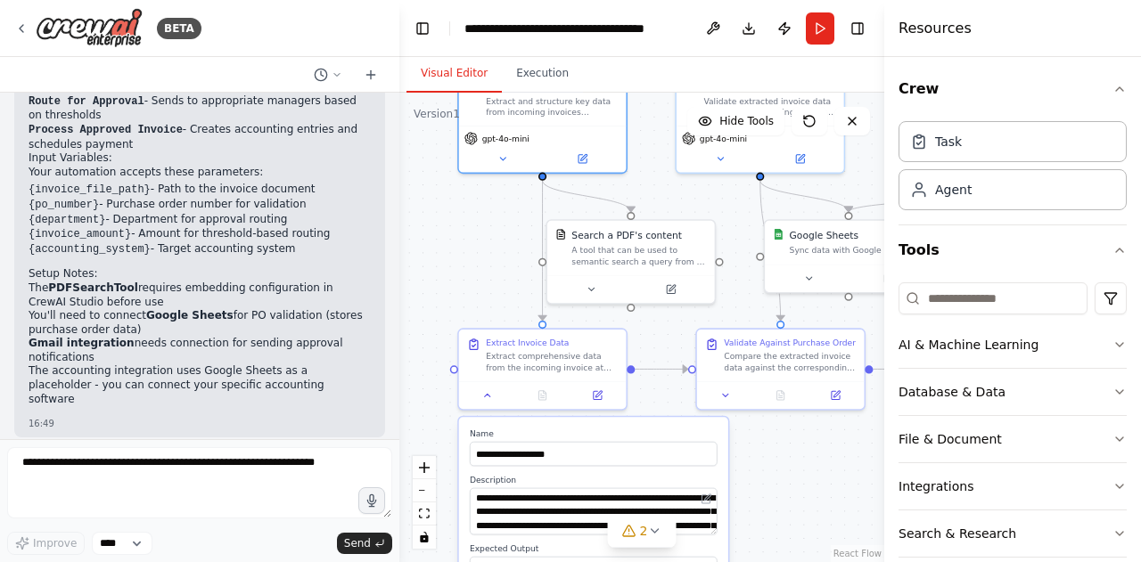
drag, startPoint x: 493, startPoint y: 353, endPoint x: 472, endPoint y: 272, distance: 83.7
click at [472, 272] on div ".deletable-edge-delete-btn { width: 20px; height: 20px; border: 0px solid #ffff…" at bounding box center [641, 328] width 485 height 470
click at [594, 391] on icon at bounding box center [598, 392] width 8 height 8
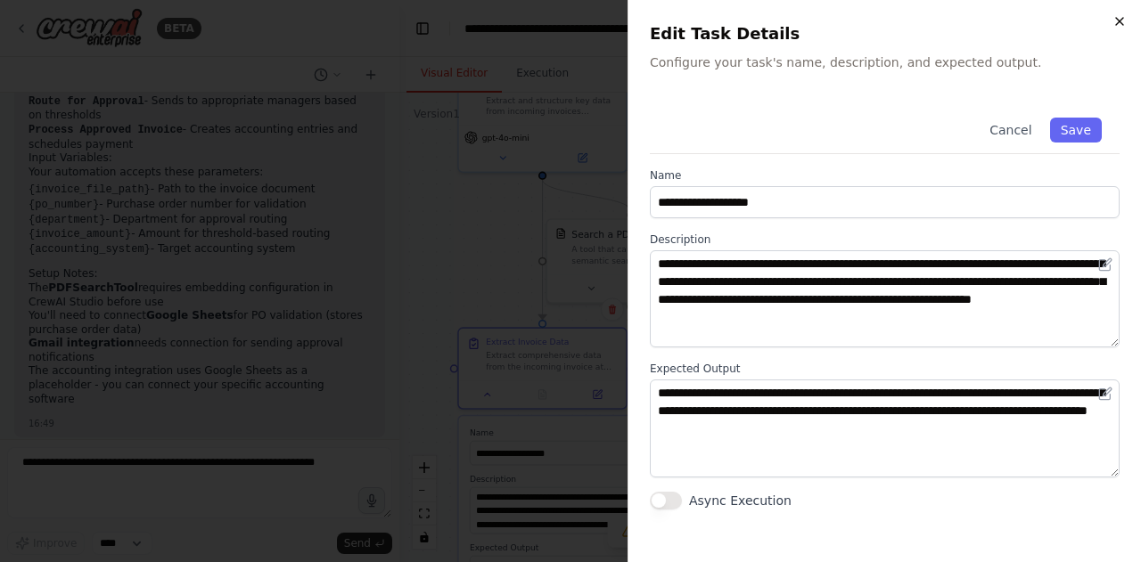
click at [1114, 26] on icon "button" at bounding box center [1119, 21] width 14 height 14
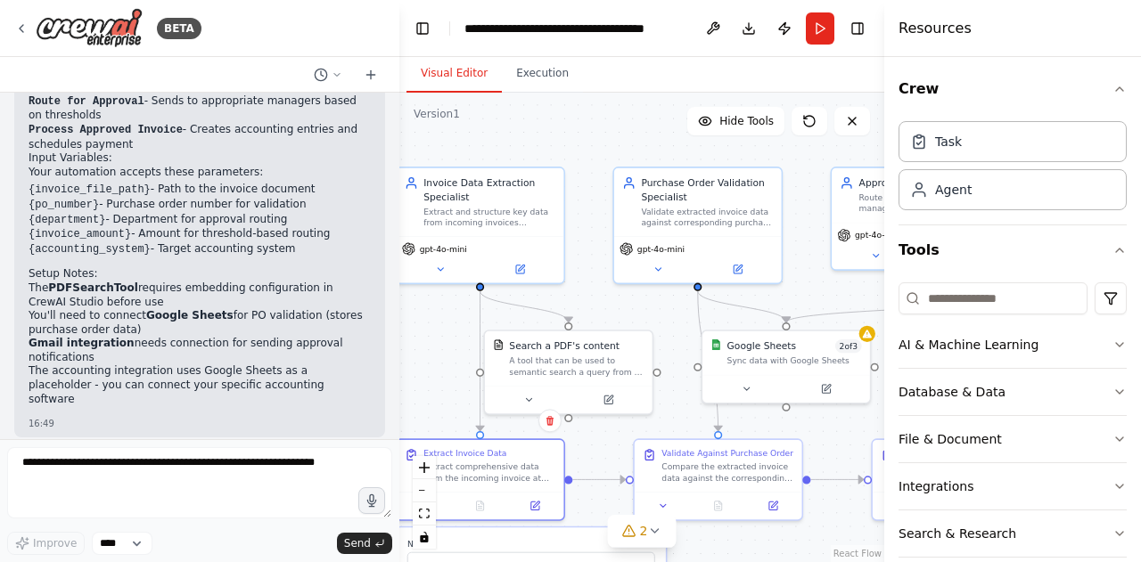
drag, startPoint x: 825, startPoint y: 493, endPoint x: 738, endPoint y: 604, distance: 141.6
click at [738, 561] on html "BETA Build a crew that extracts data from incoming invoices, validates informat…" at bounding box center [570, 281] width 1141 height 562
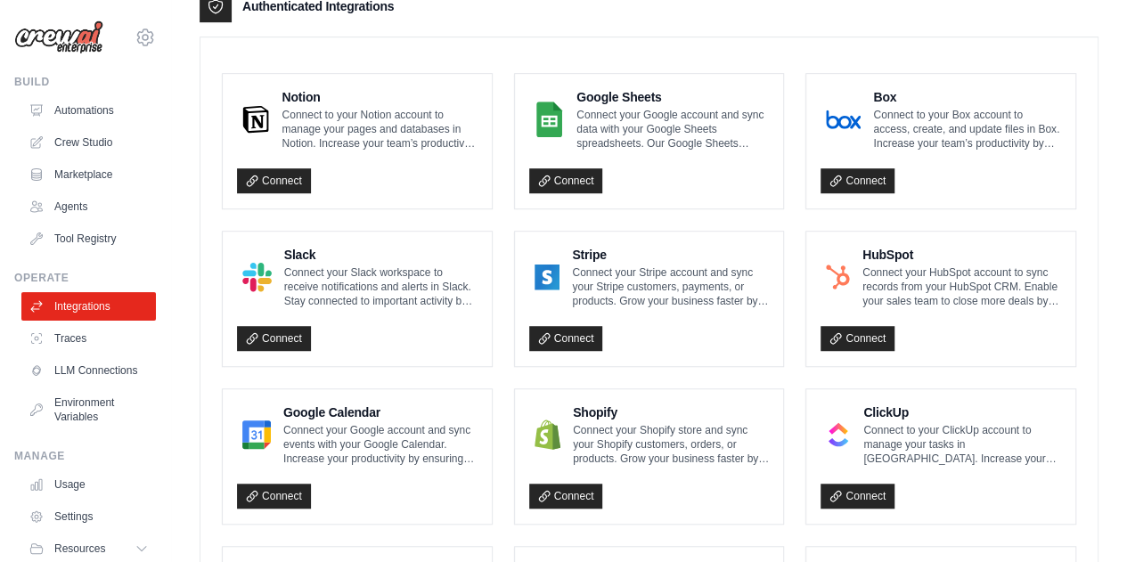
scroll to position [462, 0]
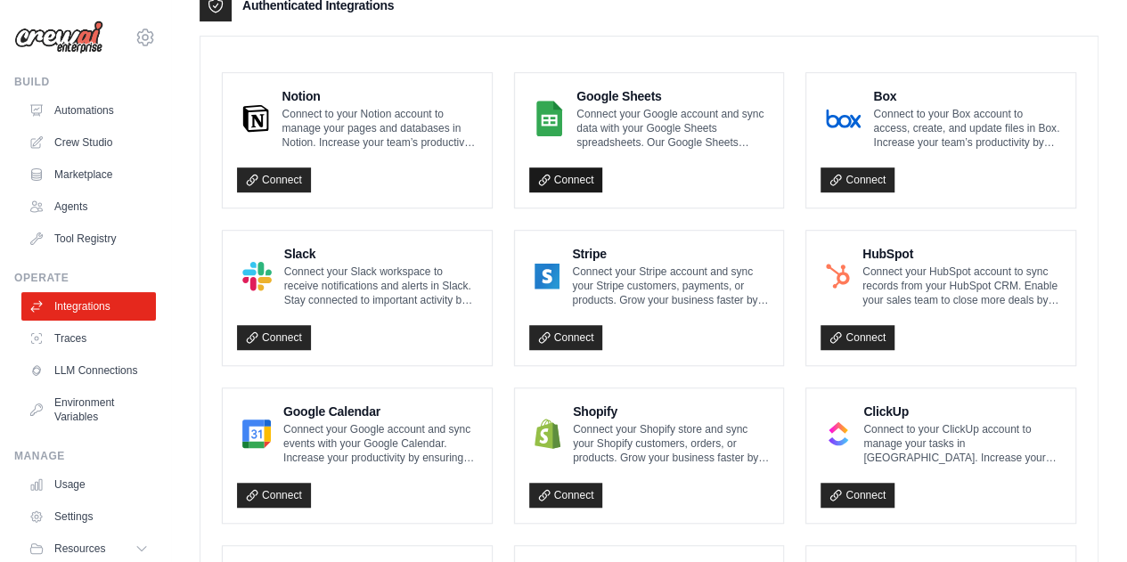
click at [544, 174] on icon at bounding box center [544, 180] width 12 height 12
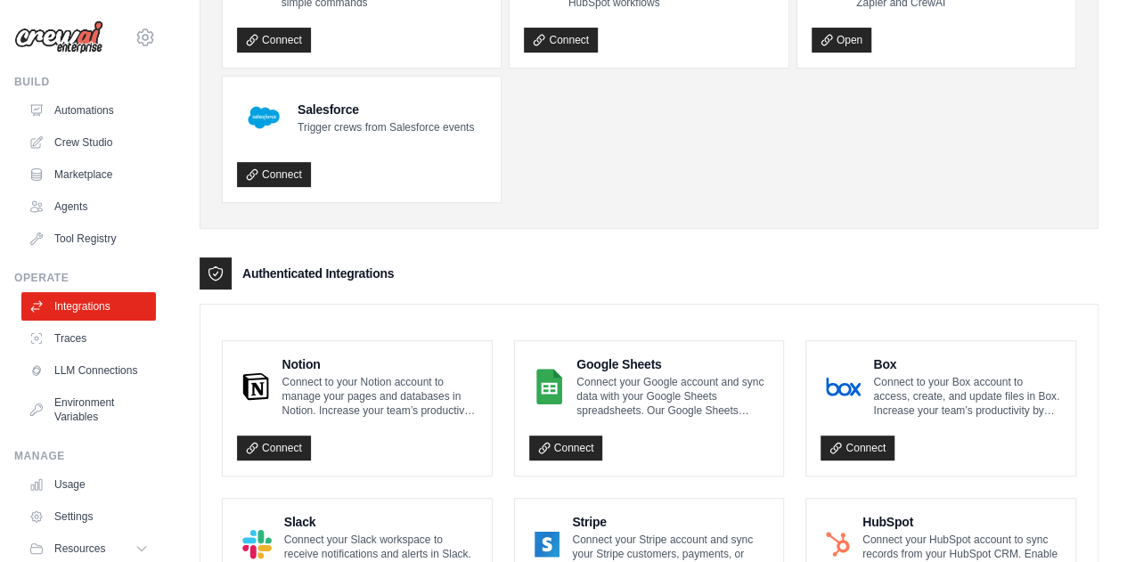
scroll to position [0, 0]
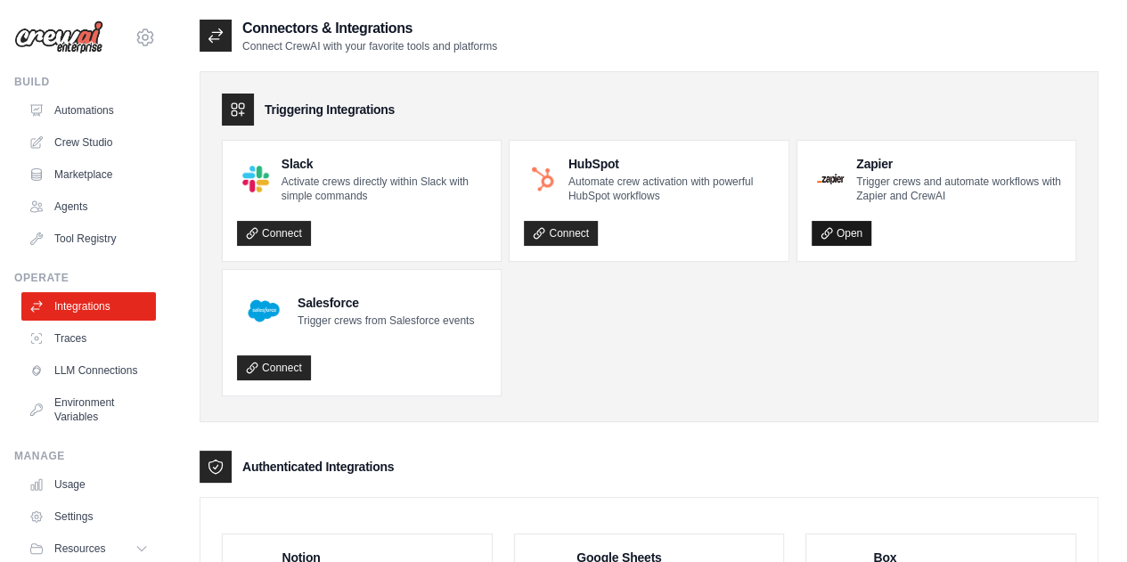
click at [854, 236] on link "Open" at bounding box center [842, 233] width 60 height 25
